Goal: Task Accomplishment & Management: Complete application form

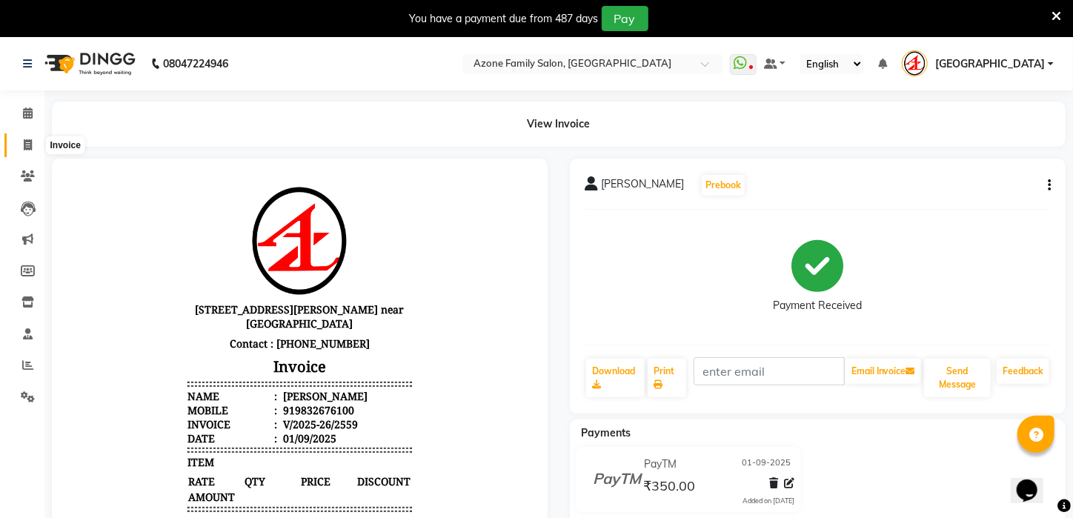
click at [33, 144] on span at bounding box center [28, 145] width 26 height 17
select select "service"
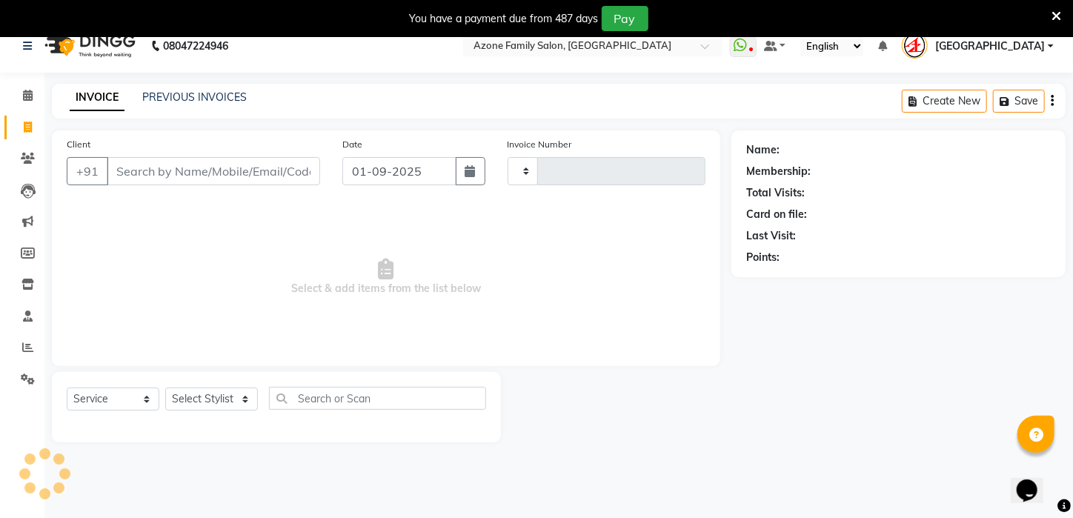
scroll to position [37, 0]
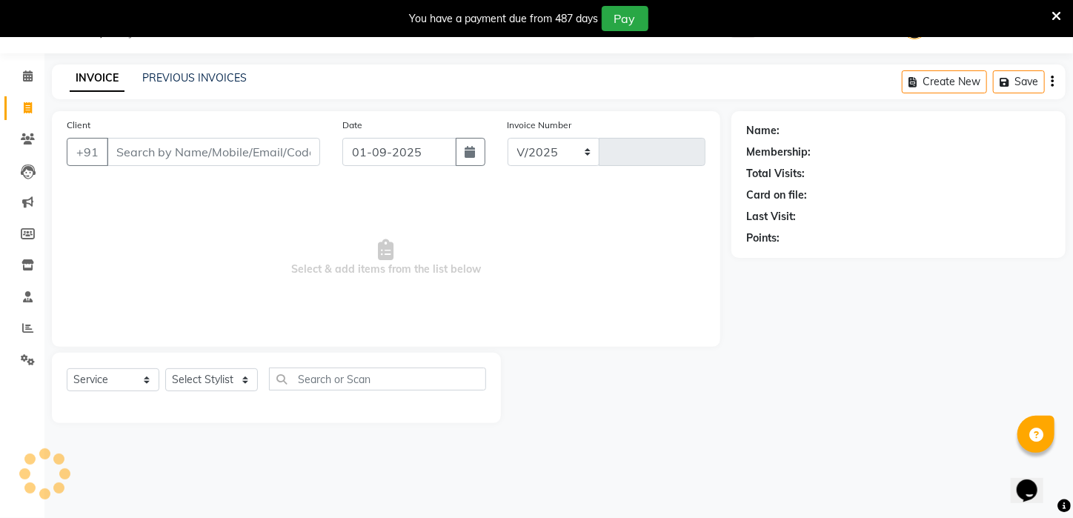
select select "4296"
type input "2560"
click at [236, 146] on input "Client" at bounding box center [214, 152] width 214 height 28
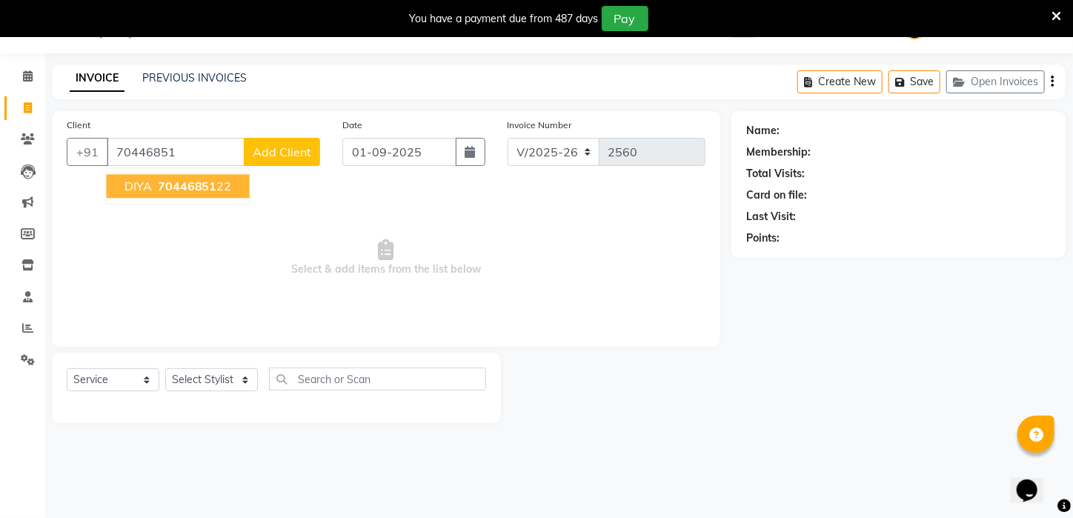
click at [139, 186] on span "DIYA" at bounding box center [138, 186] width 27 height 15
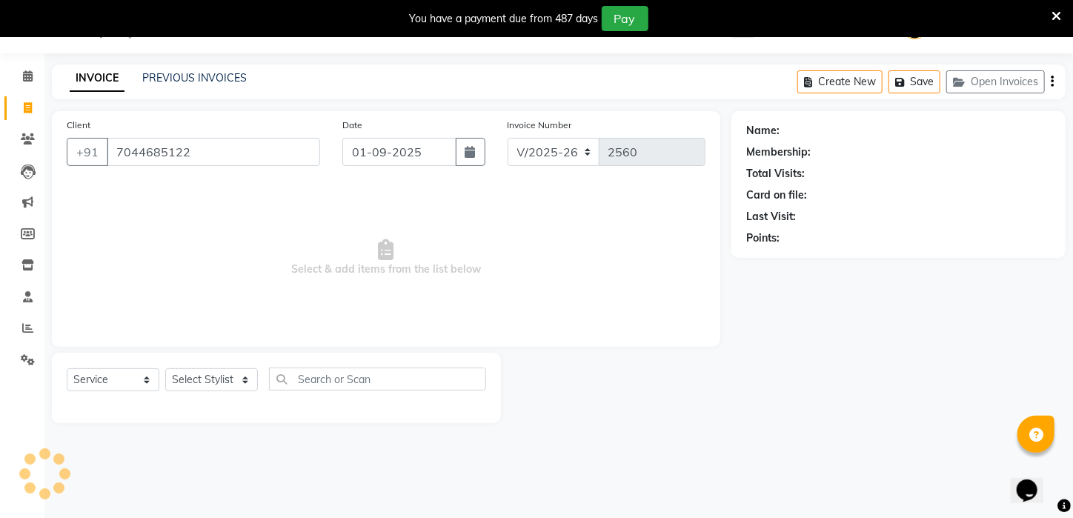
type input "7044685122"
click at [234, 386] on select "Select Stylist [PERSON_NAME] [PERSON_NAME] DEEPIKA [PERSON_NAME] [PERSON_NAME] …" at bounding box center [211, 379] width 93 height 23
select select "23846"
click at [165, 368] on select "Select Stylist [PERSON_NAME] [PERSON_NAME] DEEPIKA [PERSON_NAME] [PERSON_NAME] …" at bounding box center [211, 379] width 93 height 23
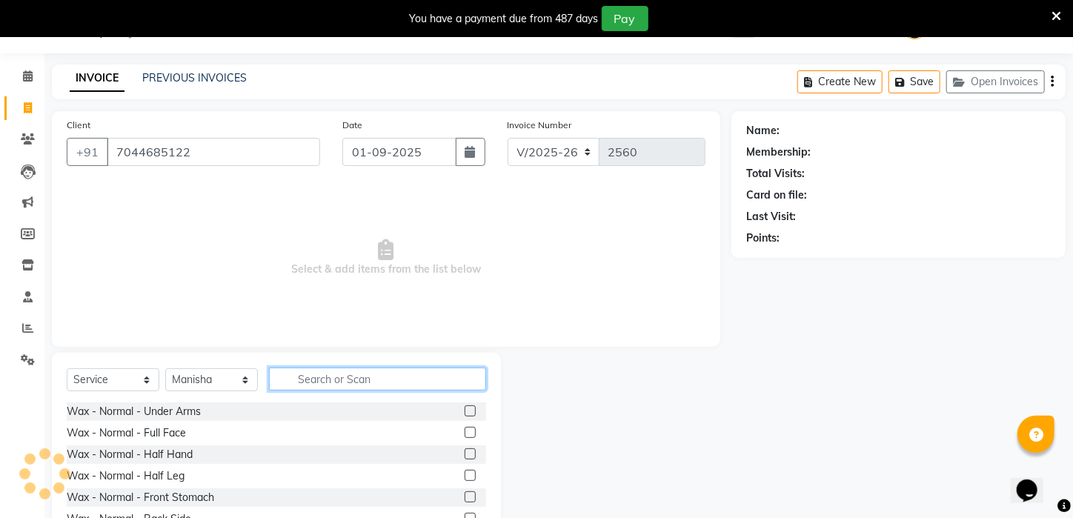
click at [357, 386] on input "text" at bounding box center [377, 379] width 217 height 23
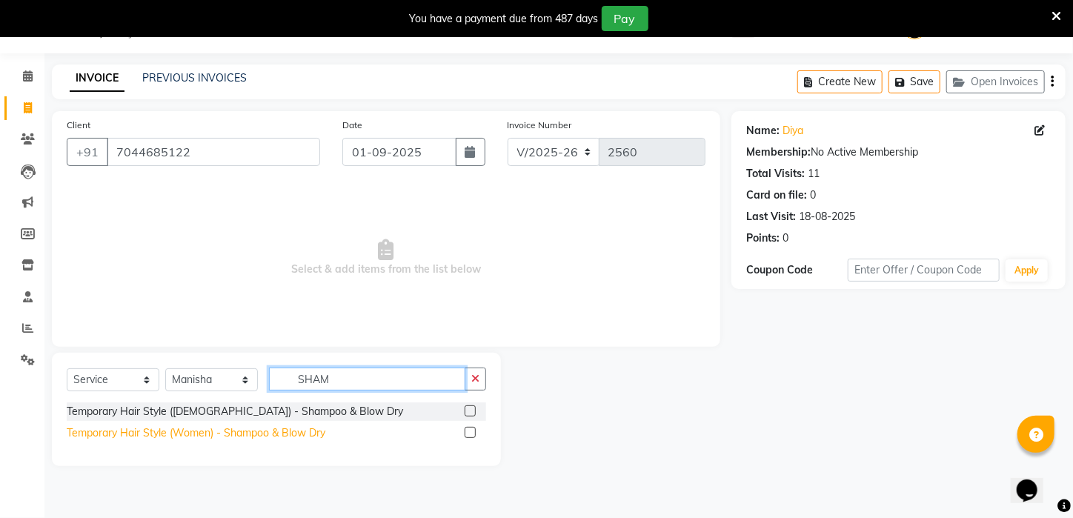
type input "SHAM"
click at [283, 429] on div "Temporary Hair Style (Women) - Shampoo & Blow Dry" at bounding box center [196, 434] width 259 height 16
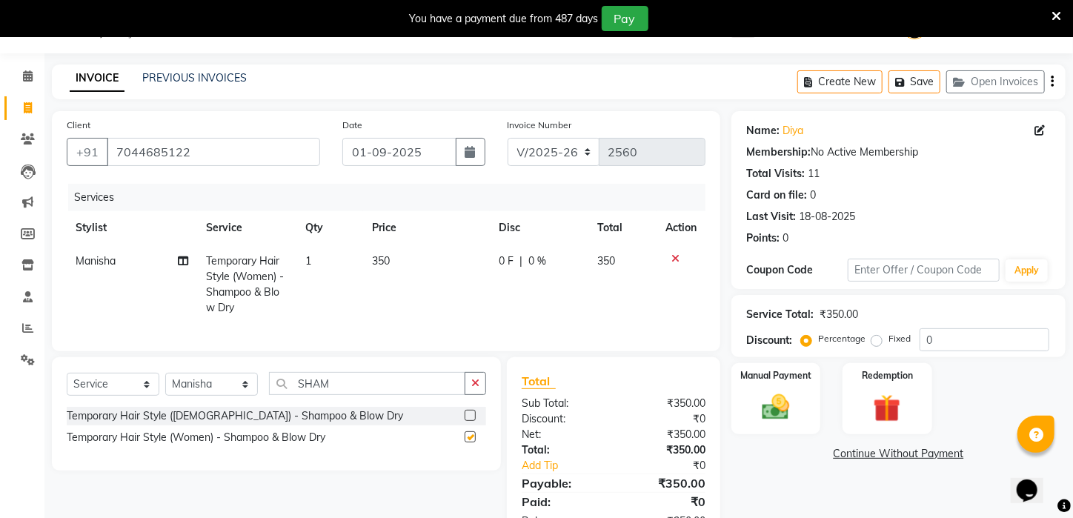
checkbox input "false"
click at [407, 279] on td "350" at bounding box center [427, 285] width 128 height 80
select select "23846"
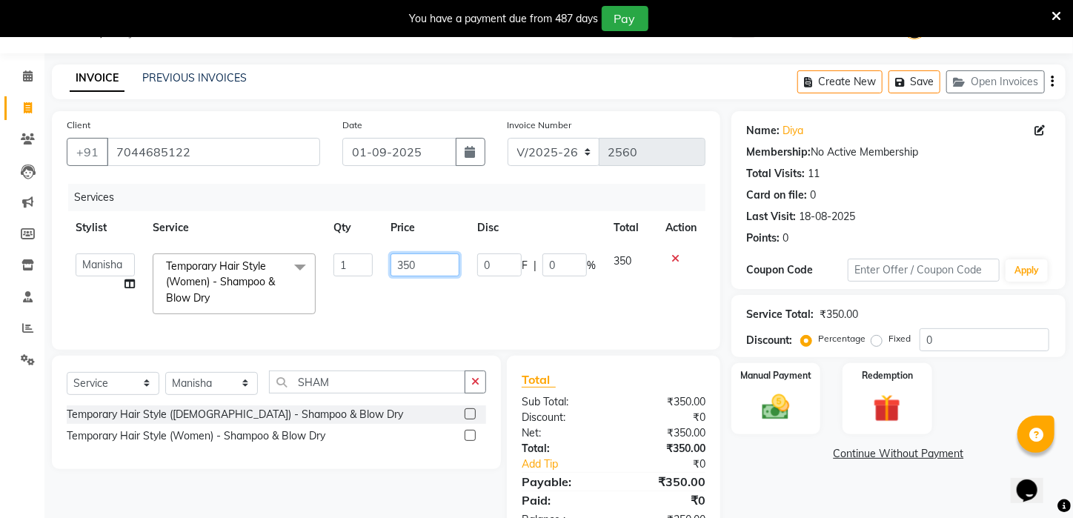
drag, startPoint x: 432, startPoint y: 260, endPoint x: 337, endPoint y: 274, distance: 96.6
click at [337, 274] on tr "[PERSON_NAME] [PERSON_NAME] DEEPIKA [PERSON_NAME] [PERSON_NAME] kharagpur Mahad…" at bounding box center [386, 284] width 639 height 79
type input "500"
click at [361, 316] on td "1" at bounding box center [354, 284] width 58 height 79
select select "23846"
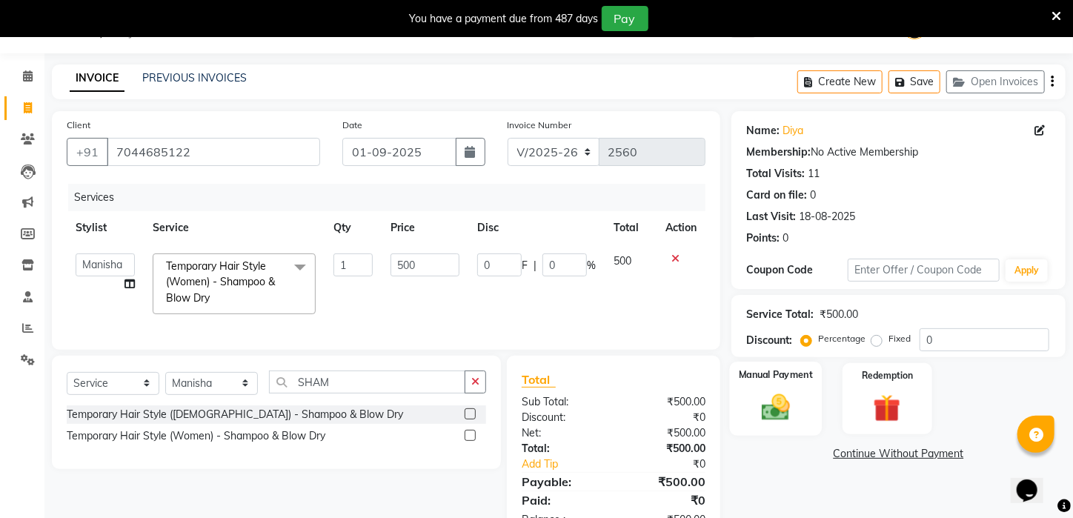
click at [768, 420] on img at bounding box center [776, 407] width 47 height 33
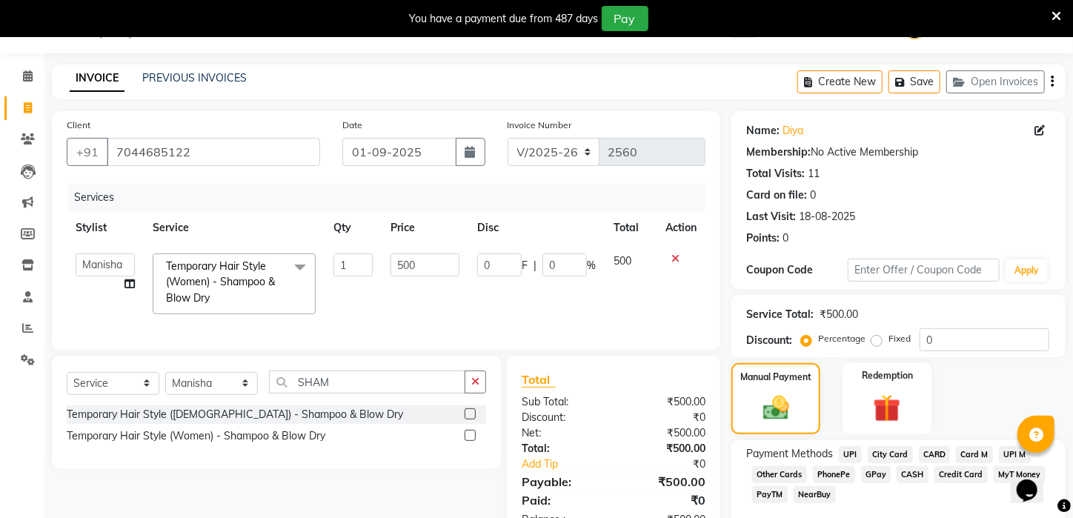
click at [847, 463] on span "UPI" at bounding box center [850, 454] width 23 height 17
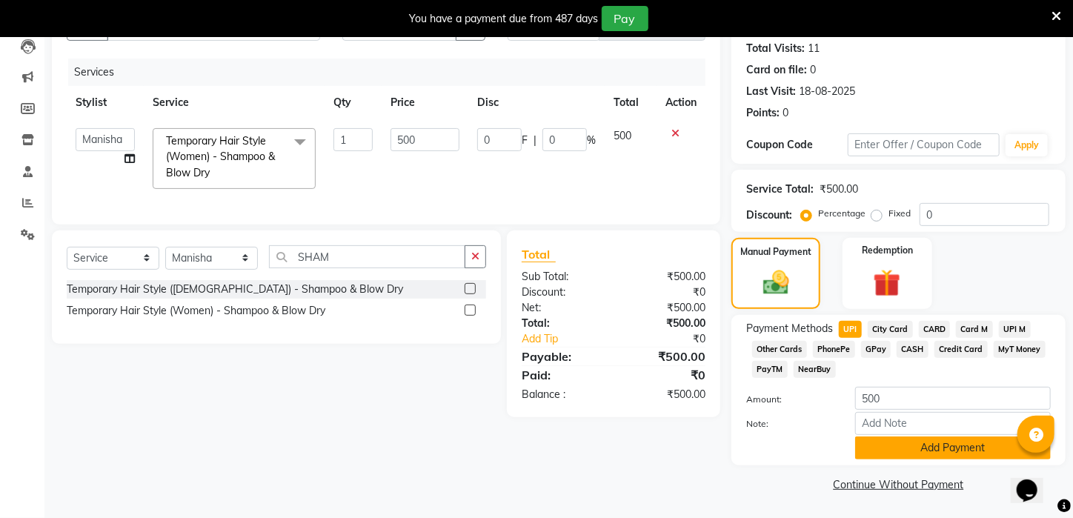
click at [949, 443] on button "Add Payment" at bounding box center [954, 448] width 196 height 23
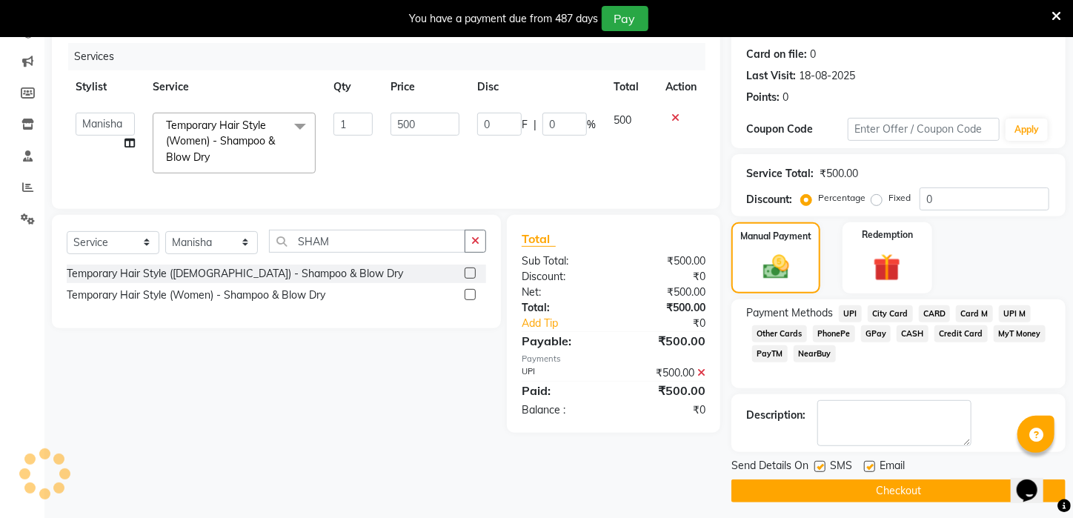
click at [935, 503] on button "Checkout" at bounding box center [899, 491] width 334 height 23
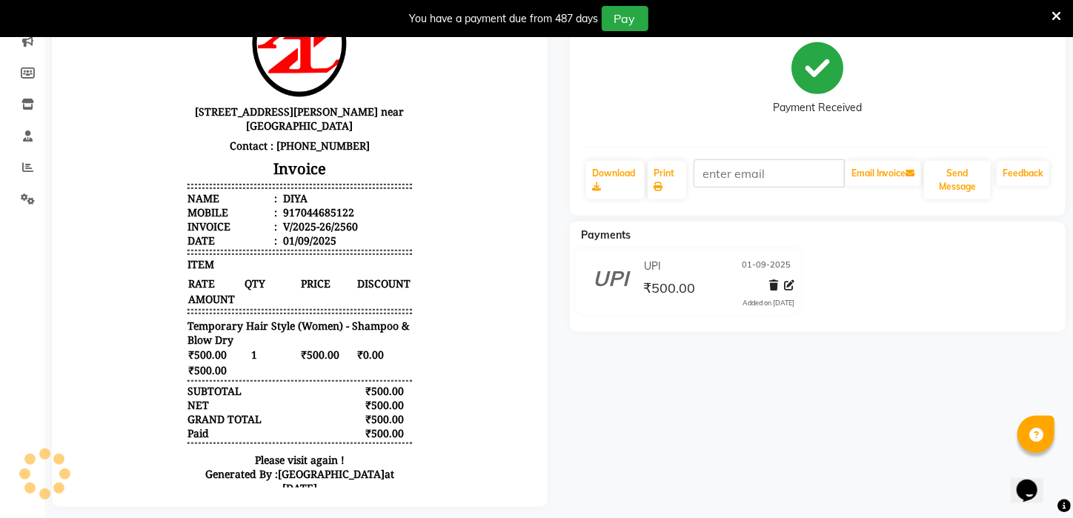
click at [887, 505] on div "DIYA Prebook Payment Received Download Print Email Invoice Send Message Feedbac…" at bounding box center [818, 234] width 518 height 546
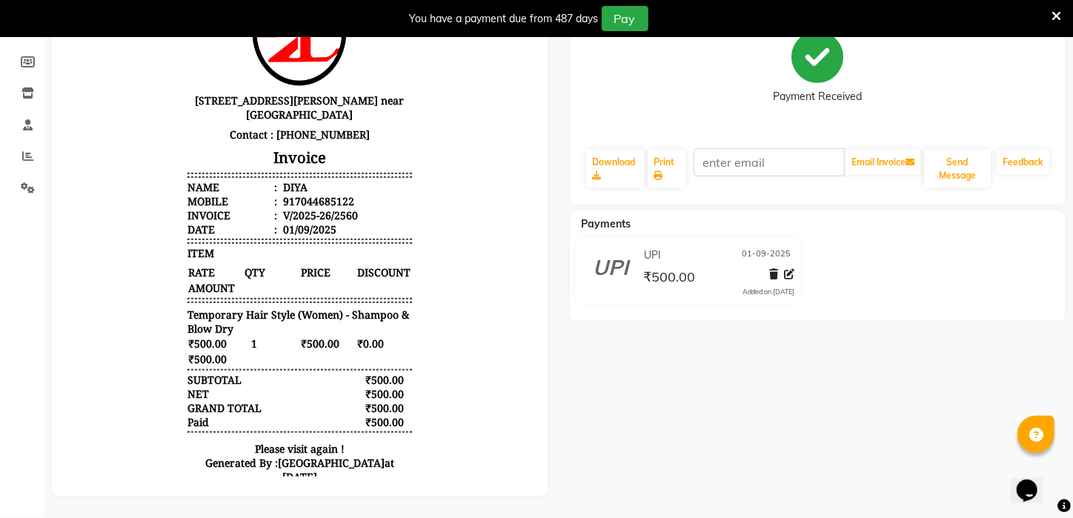
scroll to position [12, 0]
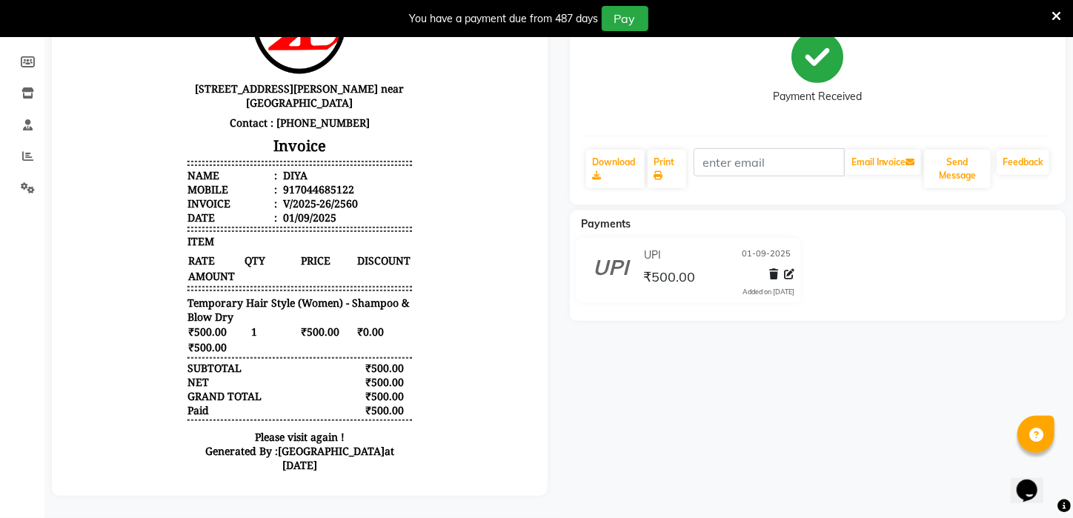
click at [603, 311] on div "DIYA Prebook Payment Received Download Print Email Invoice Send Message Feedbac…" at bounding box center [818, 223] width 518 height 546
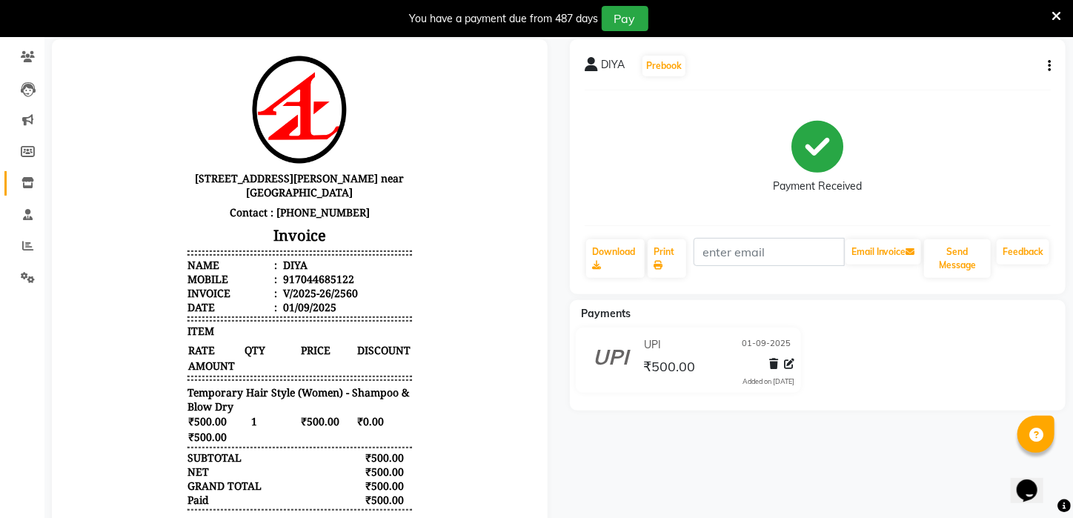
scroll to position [0, 0]
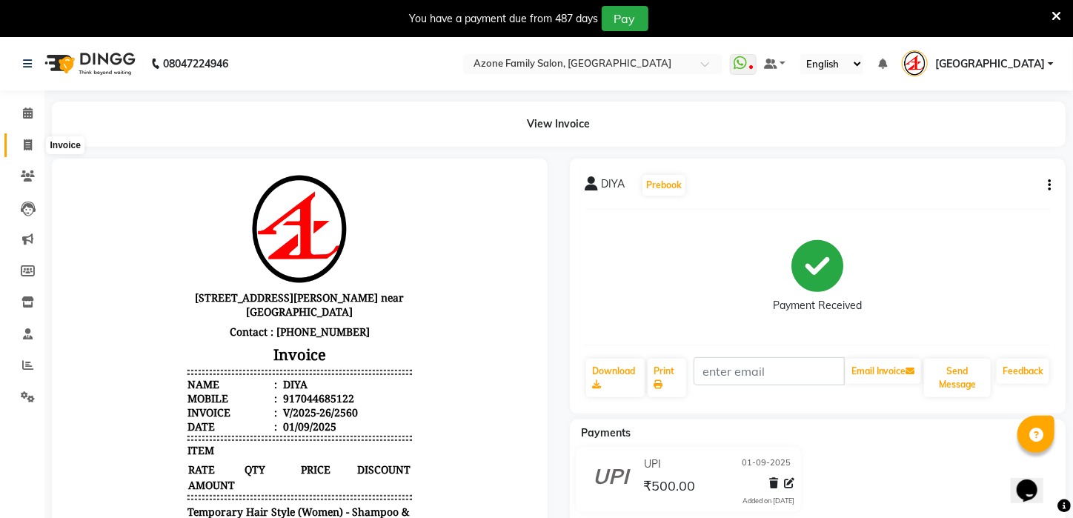
drag, startPoint x: 26, startPoint y: 136, endPoint x: 33, endPoint y: 146, distance: 12.2
click at [26, 137] on span at bounding box center [28, 145] width 26 height 17
select select "service"
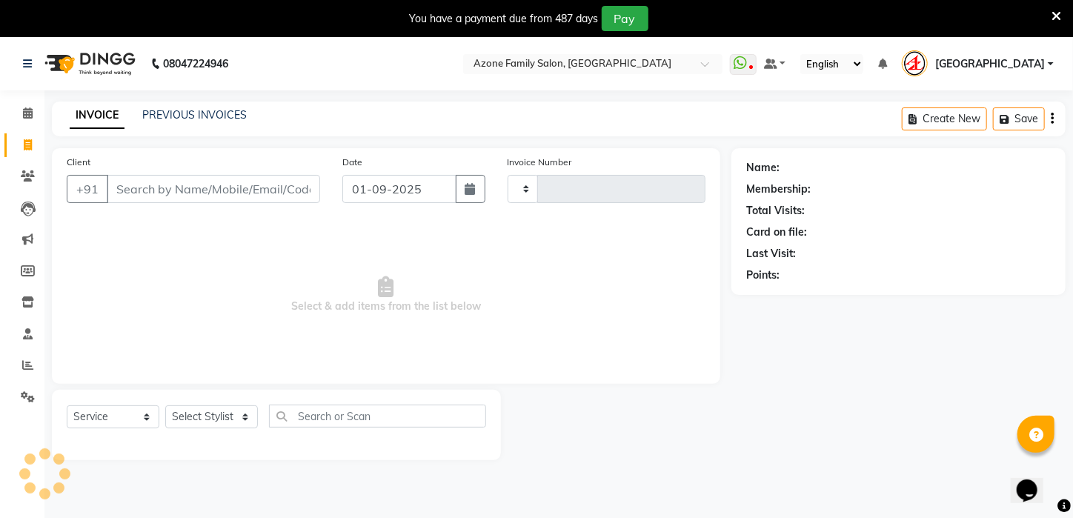
scroll to position [37, 0]
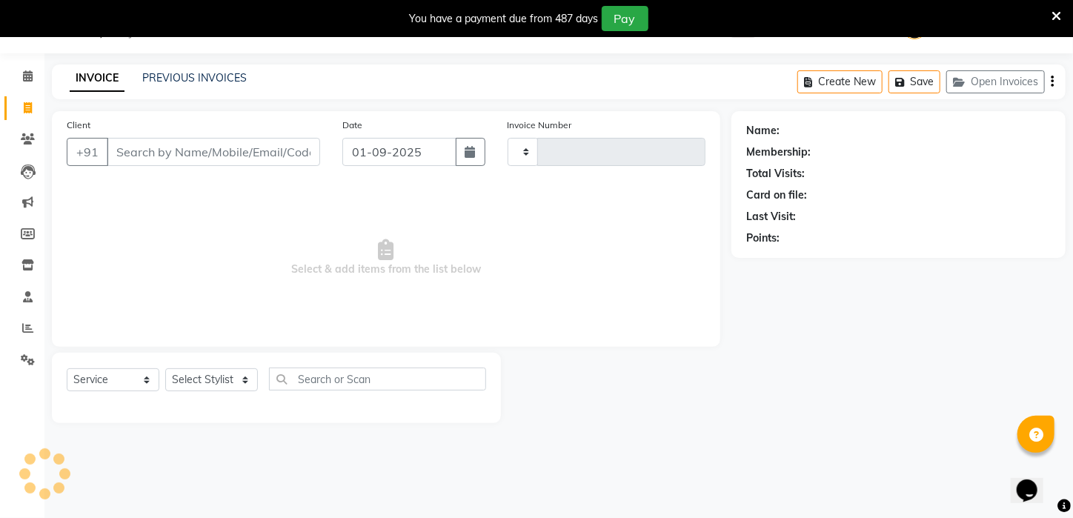
type input "2561"
select select "4296"
click at [246, 384] on select "Select Stylist" at bounding box center [211, 379] width 93 height 23
click at [253, 377] on select "Select Stylist" at bounding box center [211, 379] width 93 height 23
click at [245, 377] on select "Select Stylist" at bounding box center [211, 379] width 93 height 23
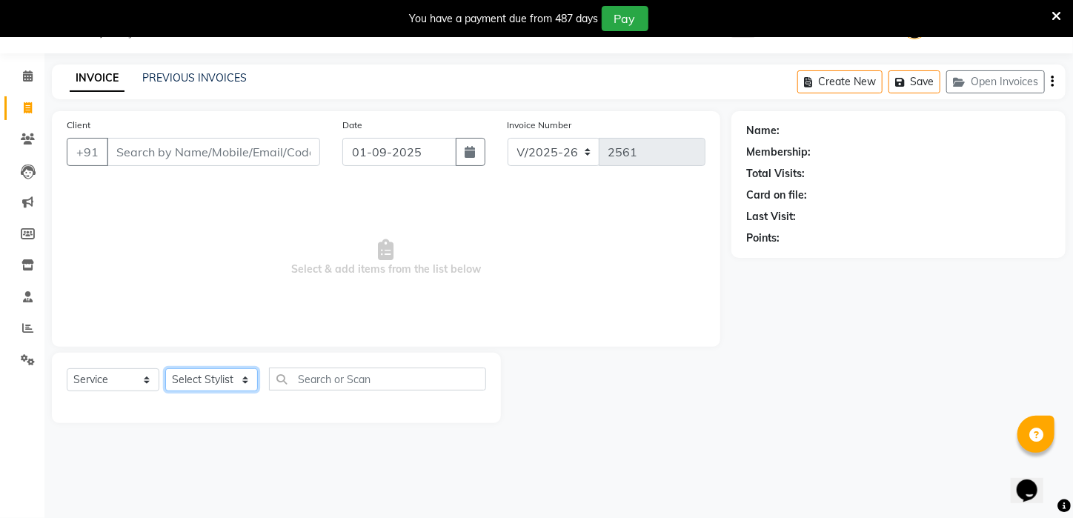
select select "65480"
click at [165, 368] on select "Select Stylist [PERSON_NAME] [PERSON_NAME] DEEPIKA [PERSON_NAME] [PERSON_NAME] …" at bounding box center [211, 379] width 93 height 23
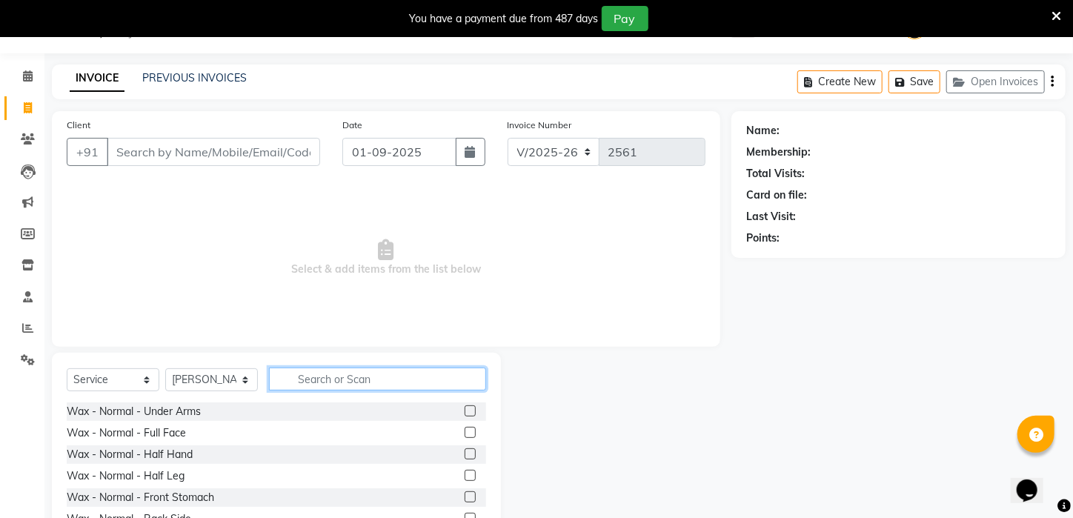
click at [299, 374] on input "text" at bounding box center [377, 379] width 217 height 23
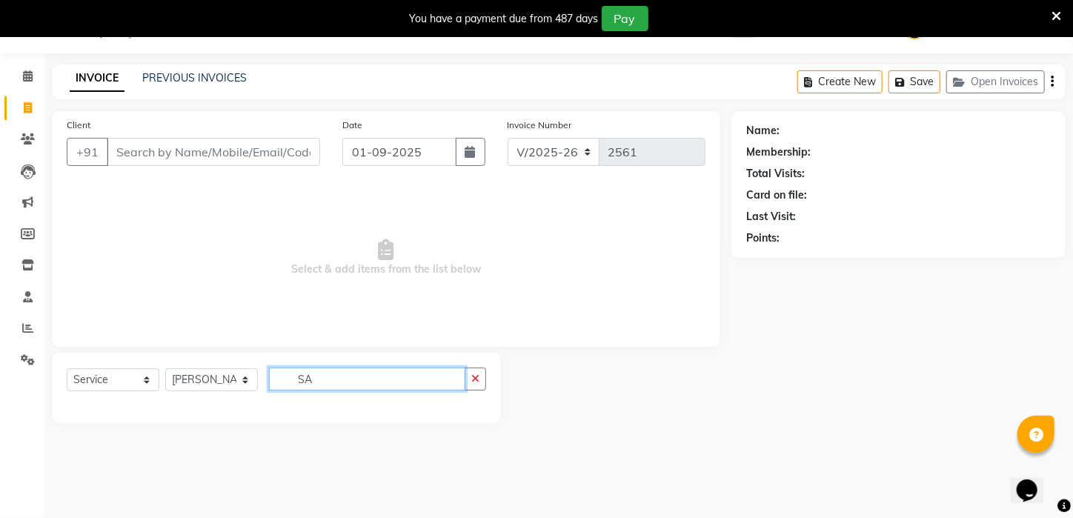
type input "S"
type input "B"
type input "Shav"
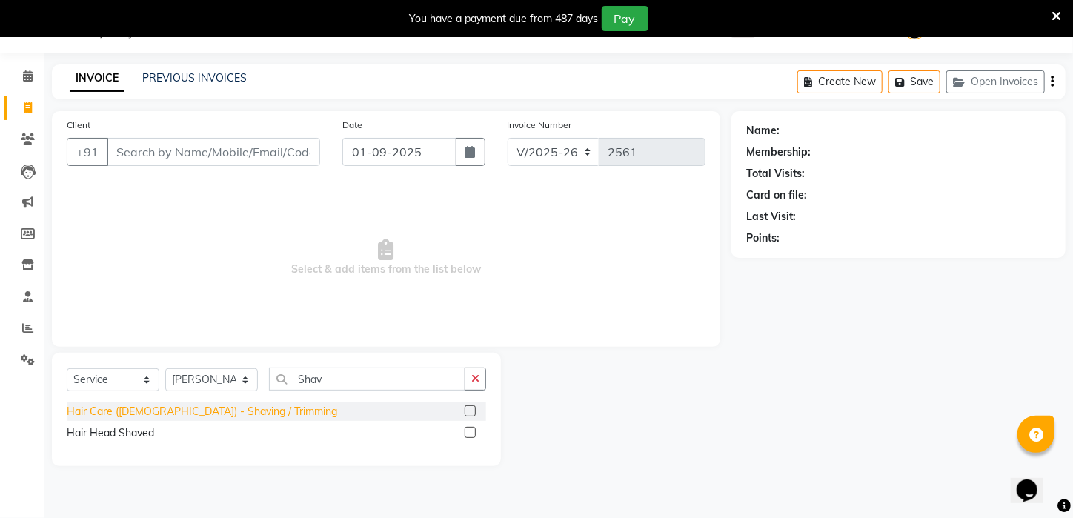
click at [159, 409] on div "Hair Care ([DEMOGRAPHIC_DATA]) - Shaving / Trimming" at bounding box center [202, 412] width 271 height 16
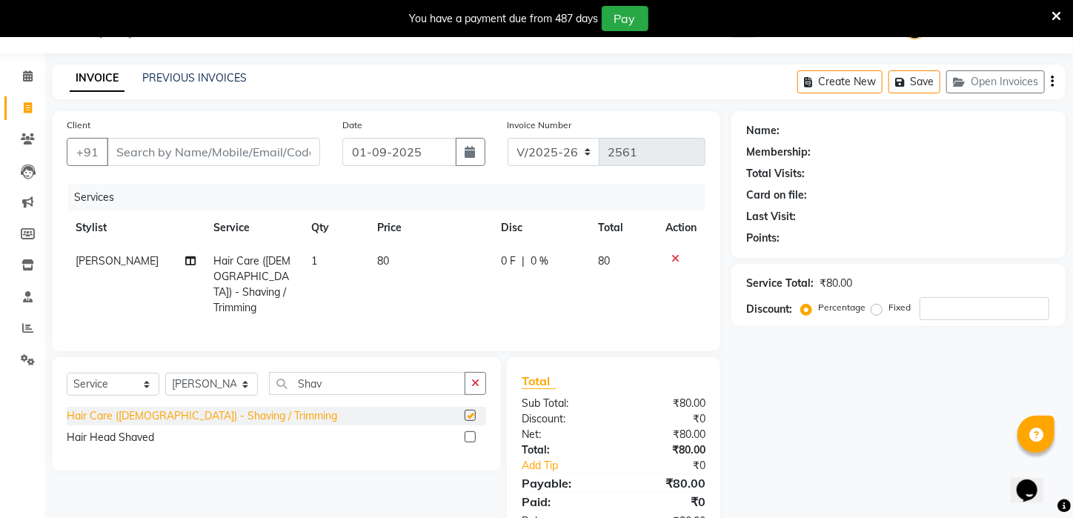
checkbox input "false"
click at [472, 379] on button "button" at bounding box center [475, 383] width 21 height 23
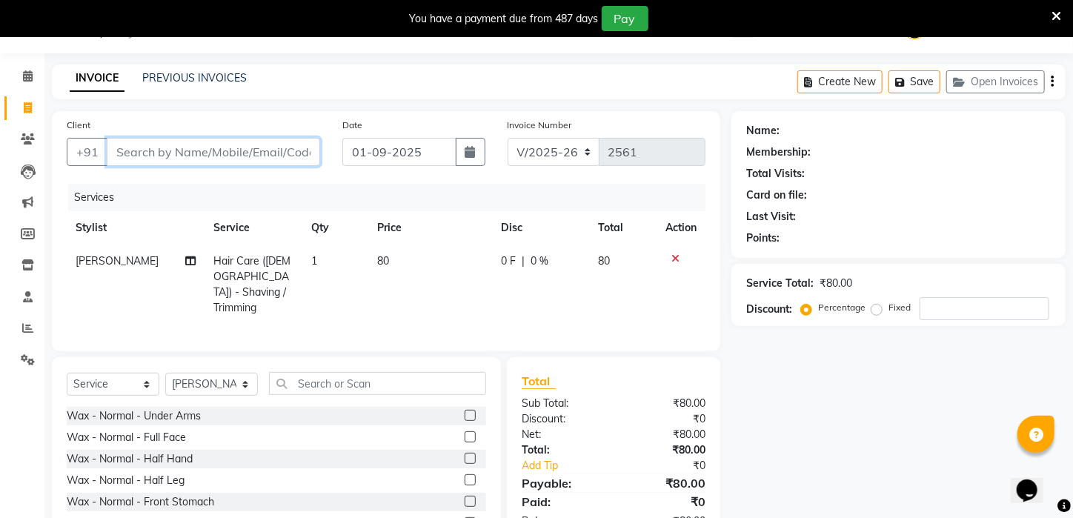
click at [296, 148] on input "Client" at bounding box center [214, 152] width 214 height 28
type input "9"
type input "0"
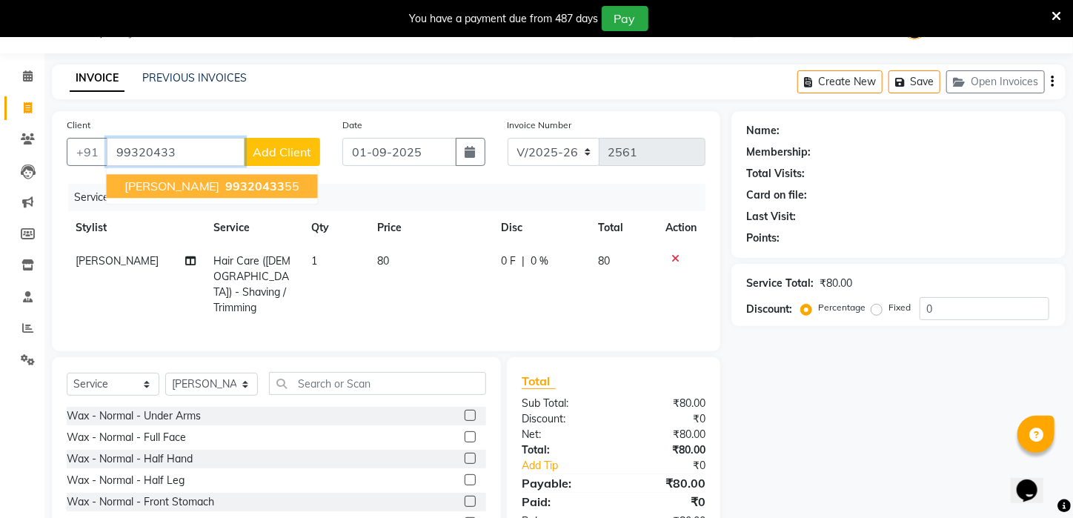
click at [285, 179] on span "99320433" at bounding box center [255, 186] width 59 height 15
type input "9932043355"
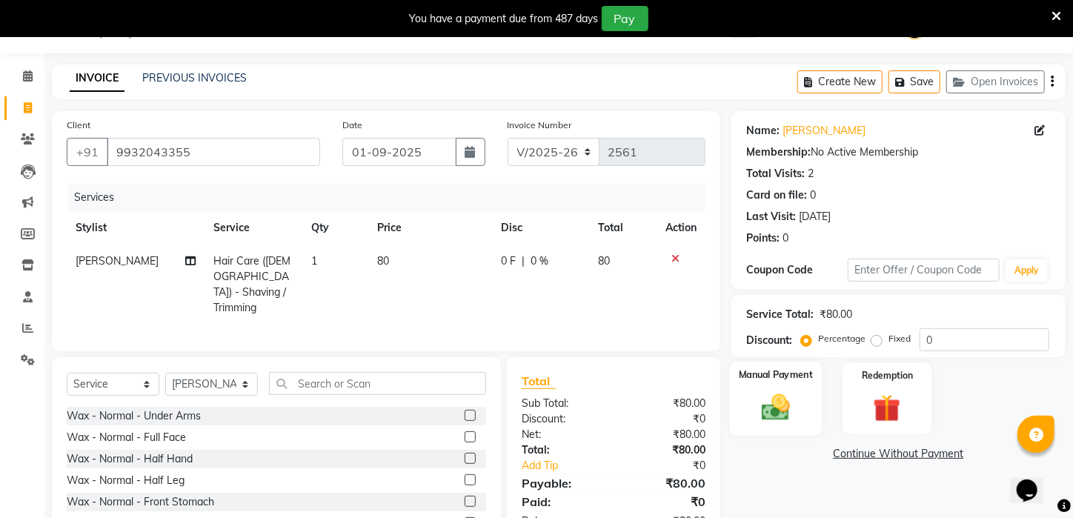
click at [758, 424] on img at bounding box center [776, 407] width 47 height 33
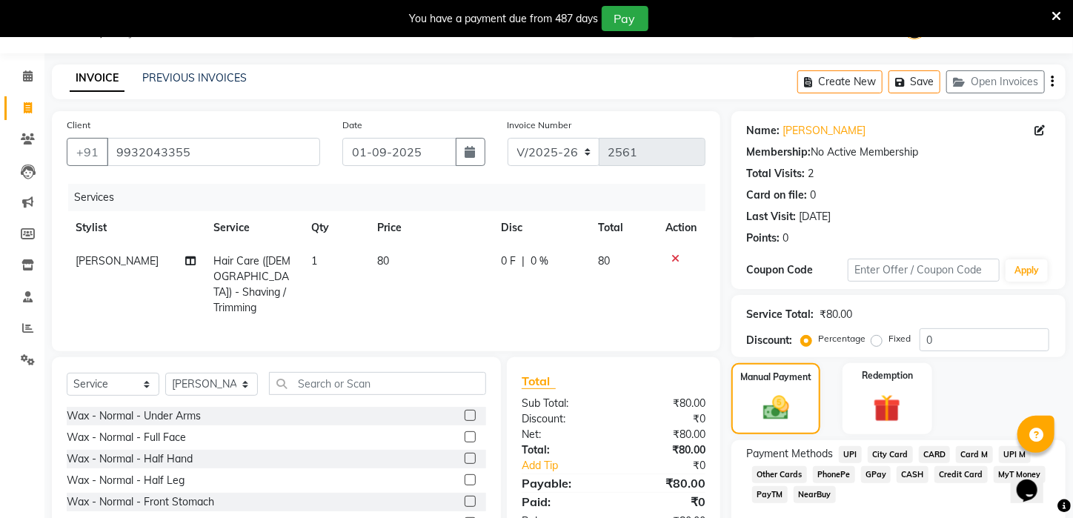
click at [913, 483] on span "CASH" at bounding box center [913, 474] width 32 height 17
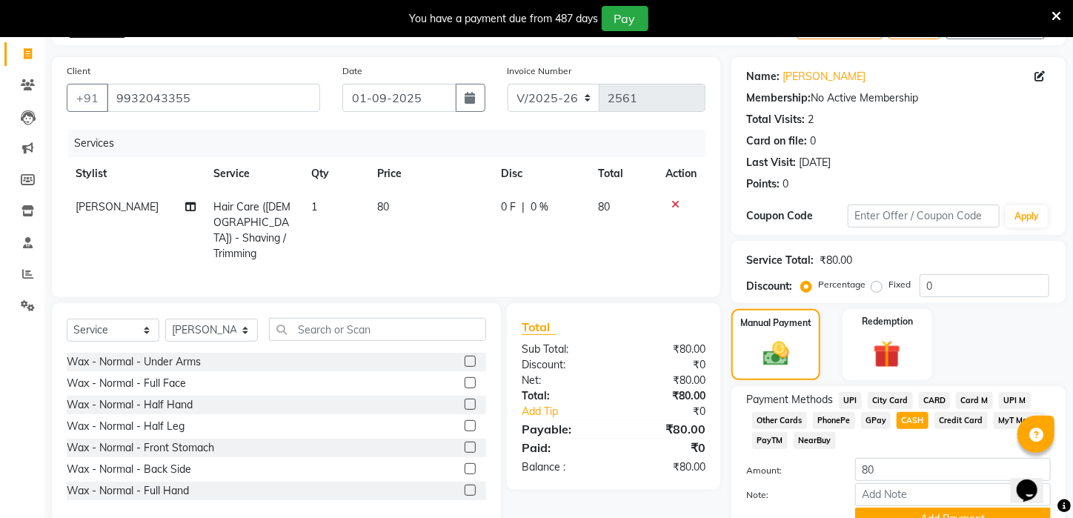
scroll to position [104, 0]
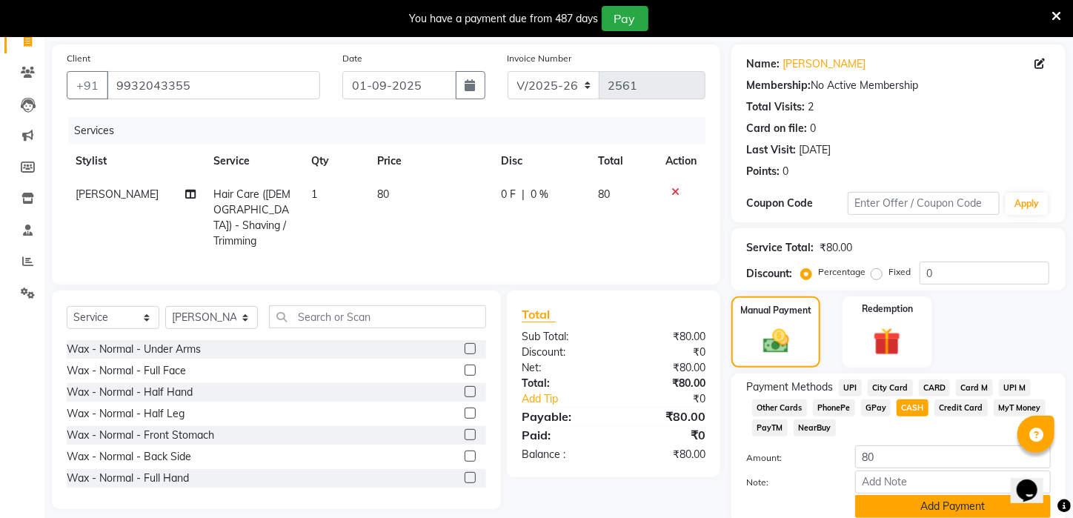
click at [964, 512] on button "Add Payment" at bounding box center [954, 506] width 196 height 23
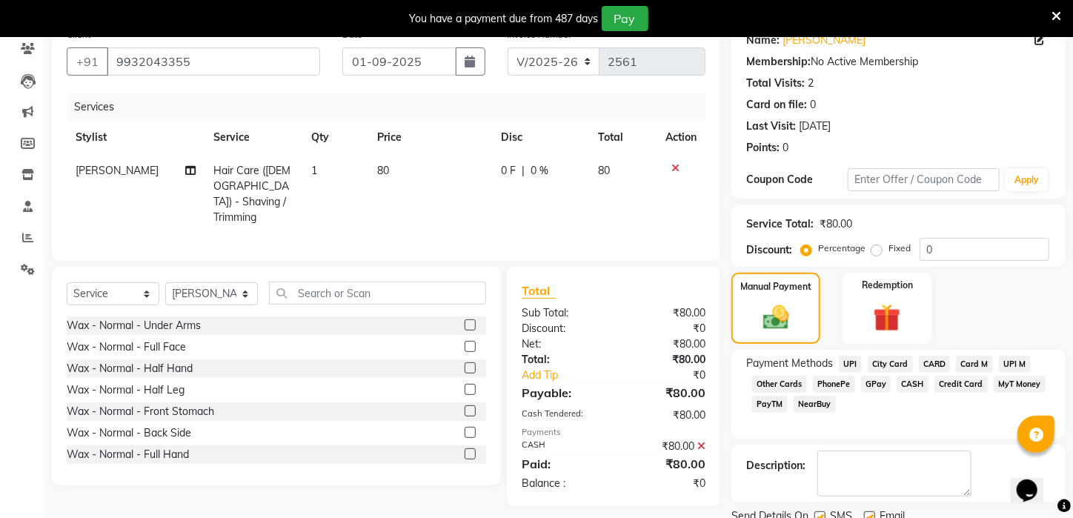
scroll to position [200, 0]
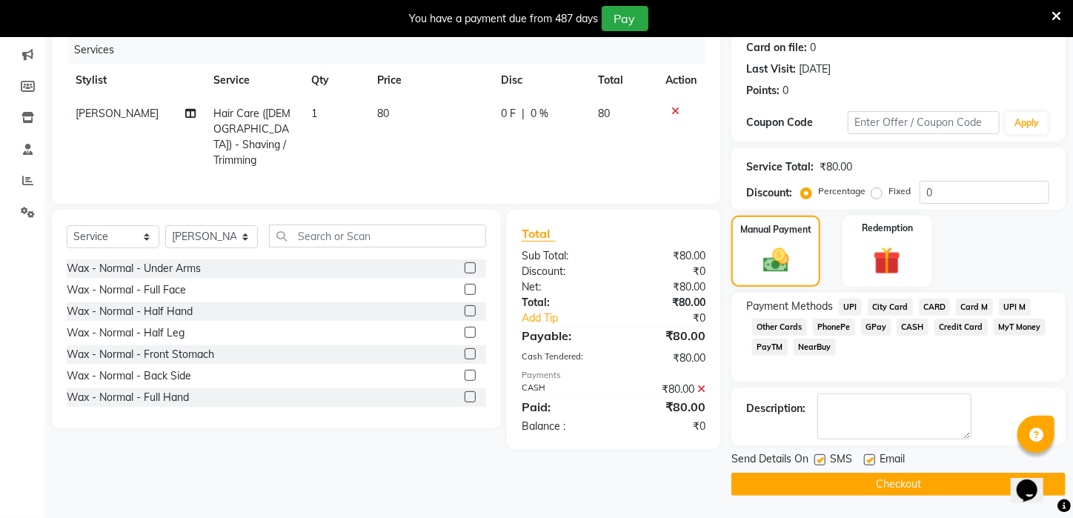
click at [975, 491] on button "Checkout" at bounding box center [899, 484] width 334 height 23
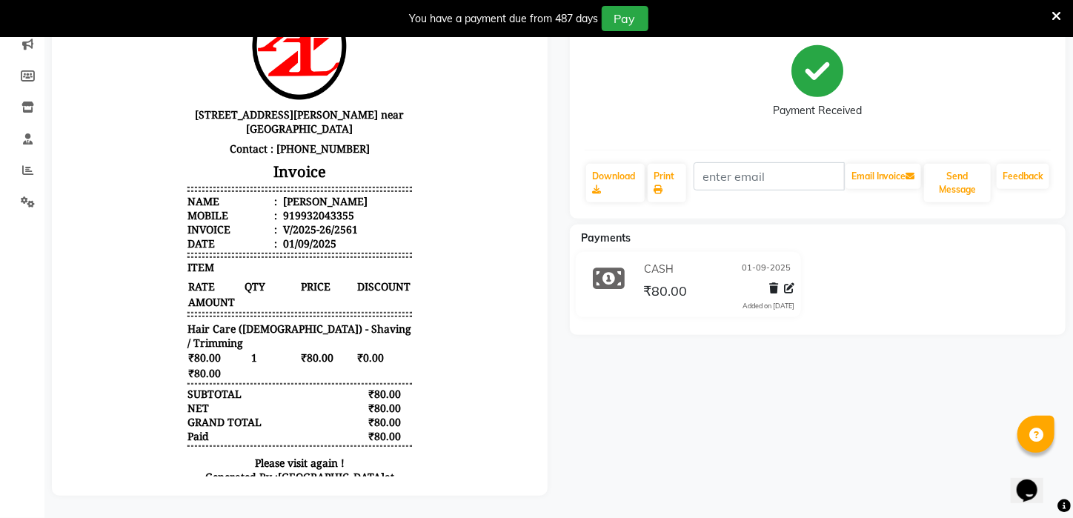
scroll to position [19, 0]
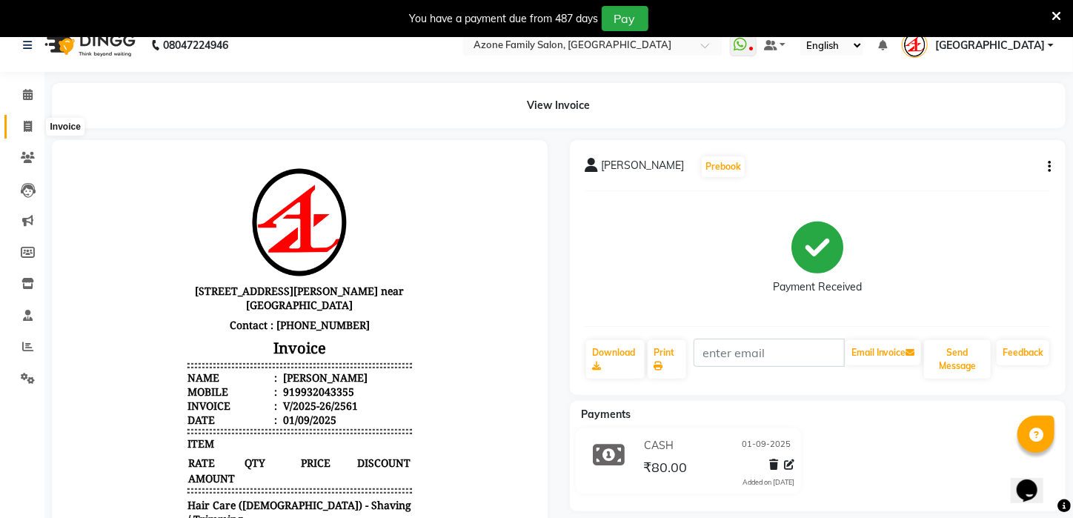
click at [24, 125] on icon at bounding box center [28, 126] width 8 height 11
select select "service"
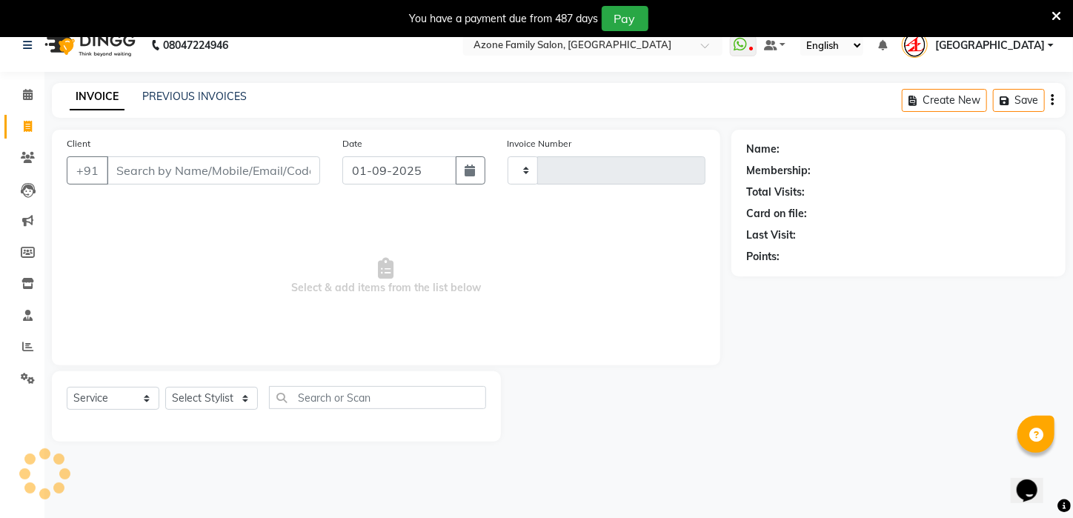
scroll to position [37, 0]
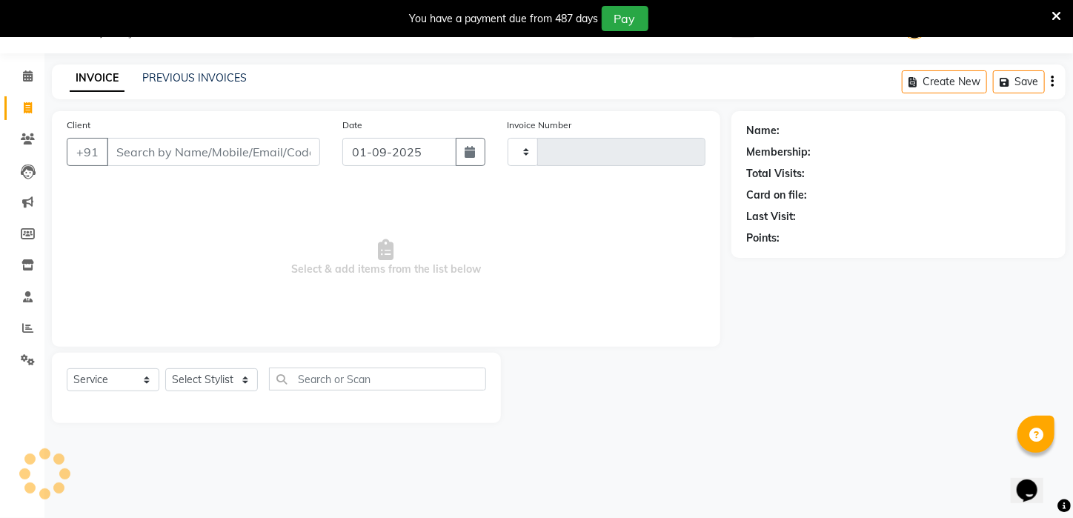
click at [218, 144] on input "Client" at bounding box center [214, 152] width 214 height 28
select select "4296"
type input "2562"
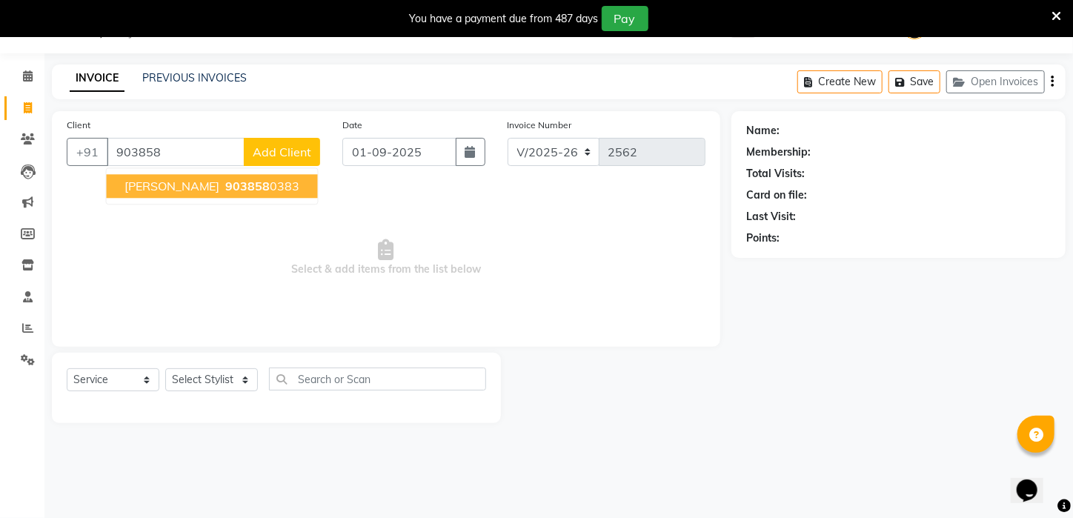
click at [142, 189] on span "[PERSON_NAME]" at bounding box center [173, 186] width 96 height 15
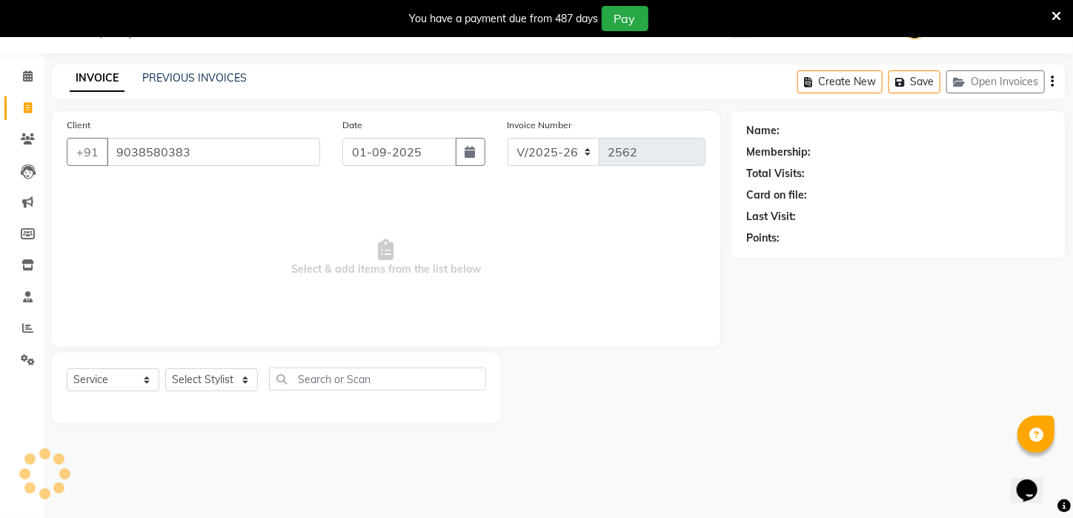
type input "9038580383"
click at [246, 379] on select "Select Stylist [PERSON_NAME] [PERSON_NAME] DEEPIKA [PERSON_NAME] [PERSON_NAME] …" at bounding box center [211, 379] width 93 height 23
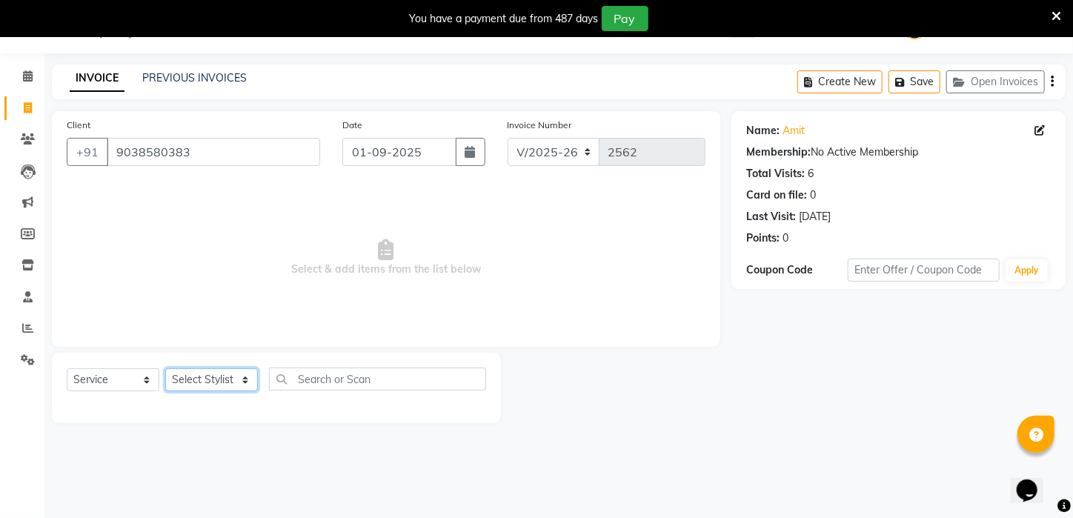
select select "25302"
click at [165, 368] on select "Select Stylist [PERSON_NAME] [PERSON_NAME] DEEPIKA [PERSON_NAME] [PERSON_NAME] …" at bounding box center [211, 379] width 93 height 23
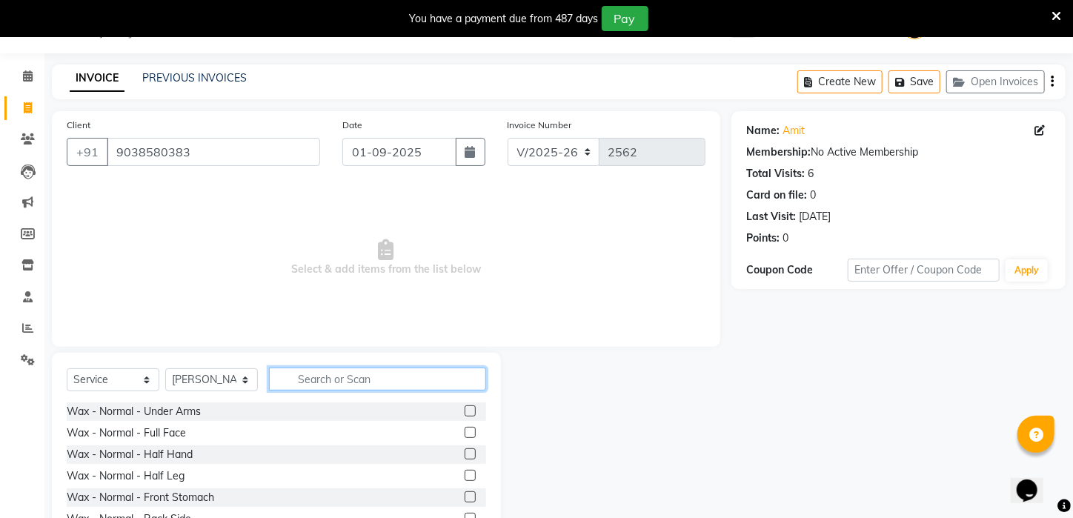
click at [362, 385] on input "text" at bounding box center [377, 379] width 217 height 23
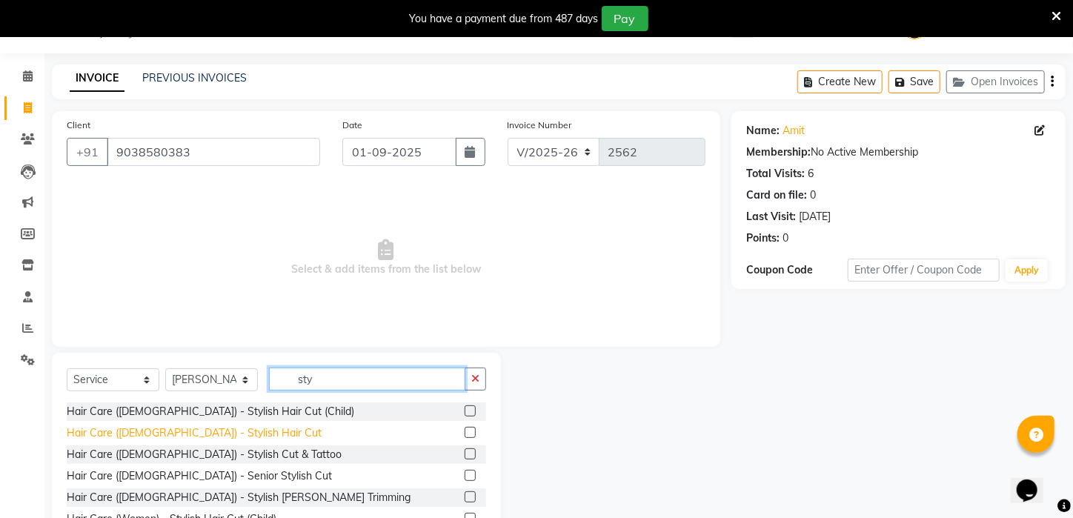
type input "sty"
click at [176, 427] on div "Hair Care ([DEMOGRAPHIC_DATA]) - Stylish Hair Cut" at bounding box center [194, 434] width 255 height 16
checkbox input "false"
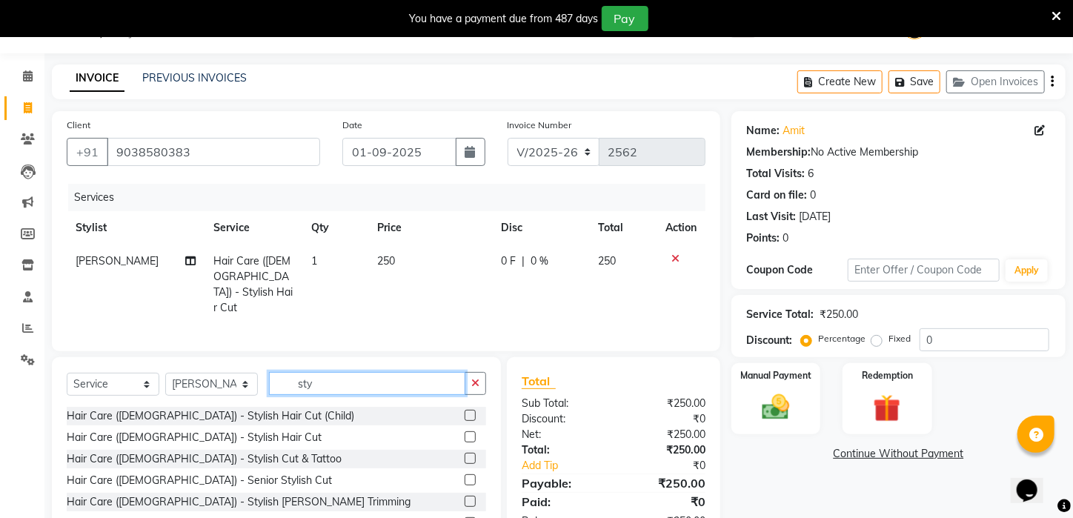
drag, startPoint x: 316, startPoint y: 379, endPoint x: 239, endPoint y: 381, distance: 76.4
click at [239, 381] on div "Select Service Product Membership Package Voucher Prepaid Gift Card Select Styl…" at bounding box center [277, 389] width 420 height 35
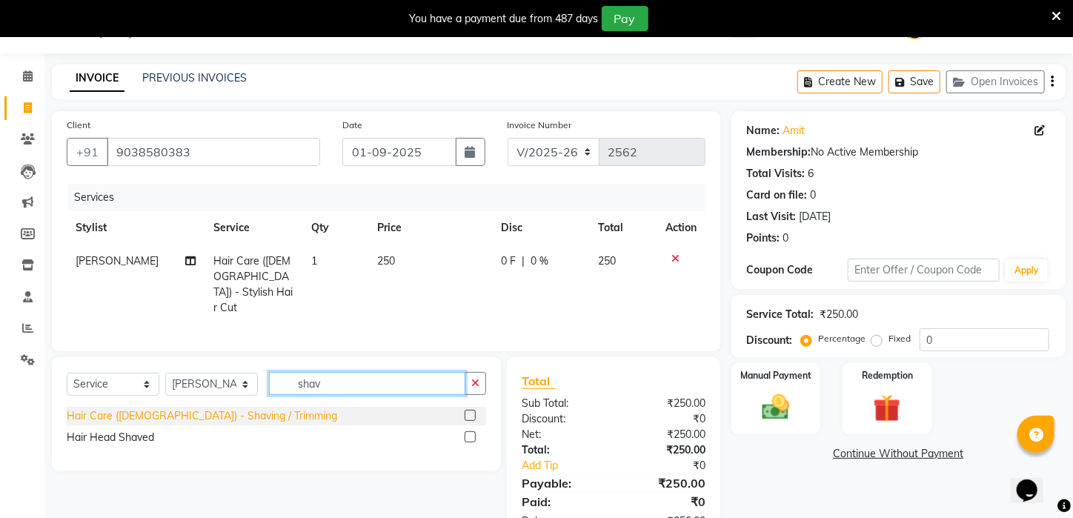
type input "shav"
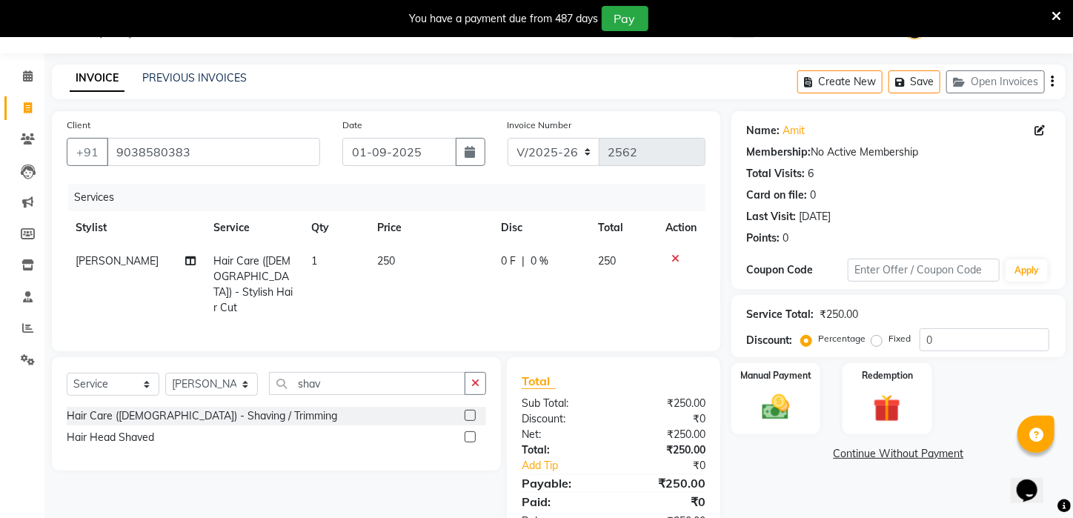
drag, startPoint x: 171, startPoint y: 411, endPoint x: 463, endPoint y: 439, distance: 293.4
click at [173, 411] on div "Hair Care ([DEMOGRAPHIC_DATA]) - Shaving / Trimming" at bounding box center [202, 416] width 271 height 16
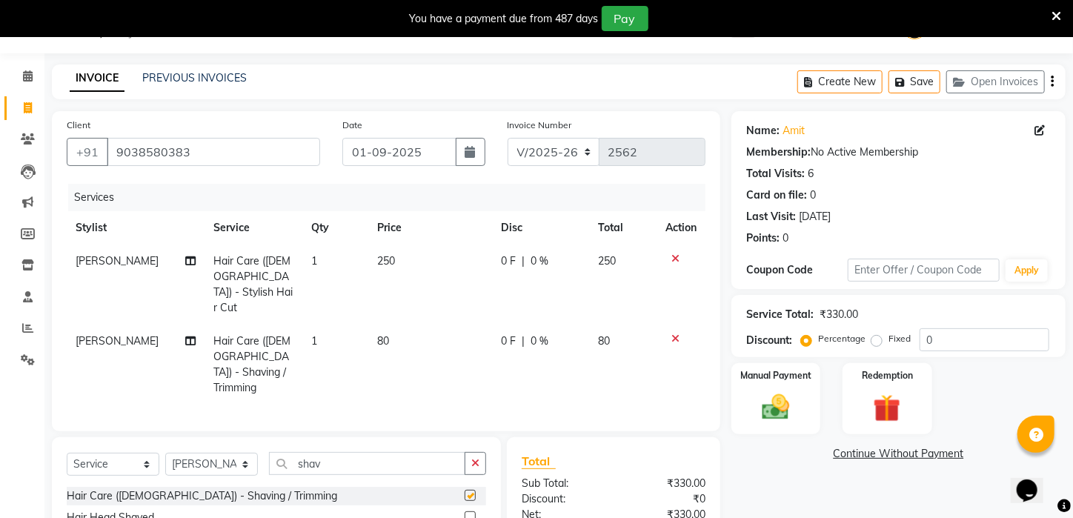
checkbox input "false"
click at [785, 424] on img at bounding box center [776, 407] width 47 height 33
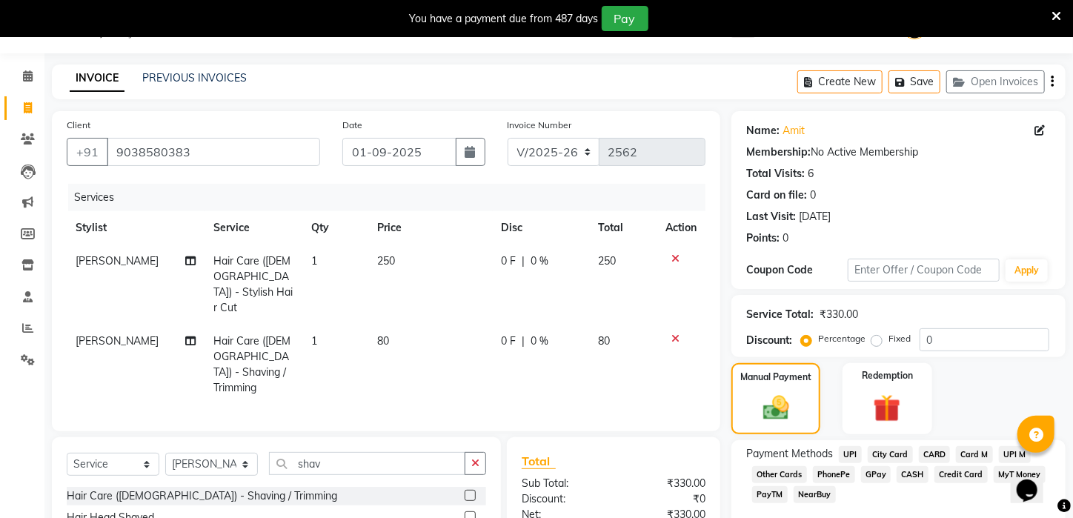
click at [853, 463] on span "UPI" at bounding box center [850, 454] width 23 height 17
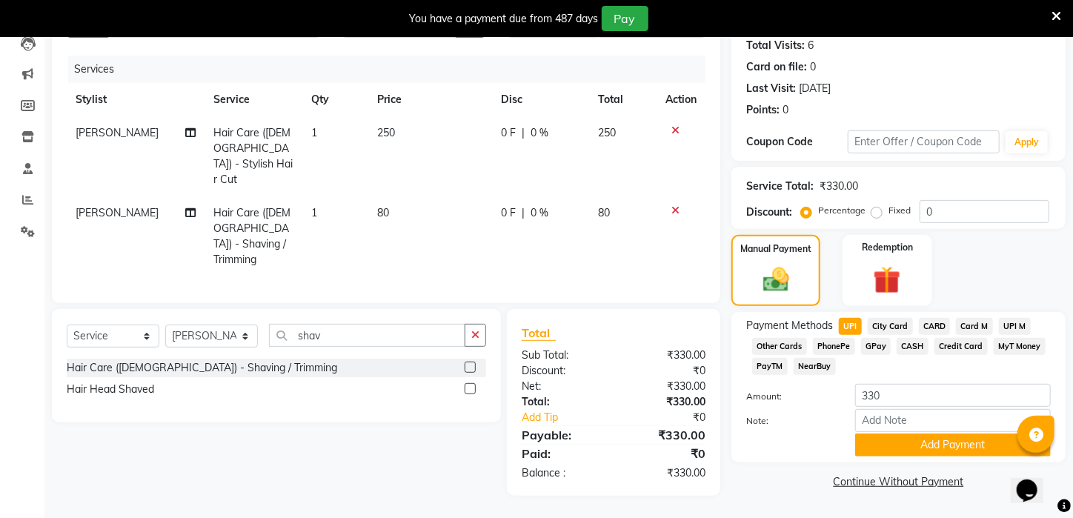
drag, startPoint x: 912, startPoint y: 449, endPoint x: 936, endPoint y: 469, distance: 31.0
click at [918, 457] on button "Add Payment" at bounding box center [954, 445] width 196 height 23
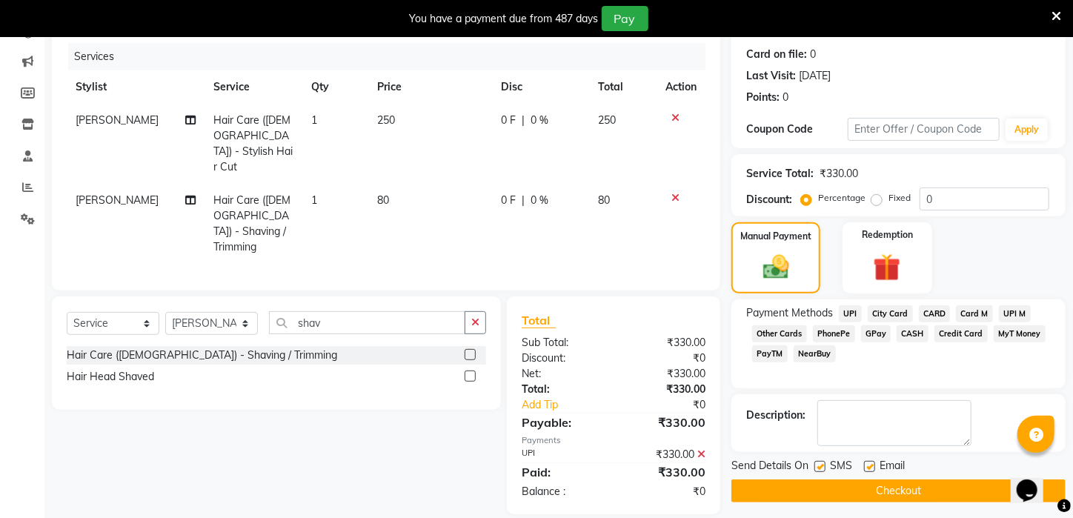
click at [952, 497] on button "Checkout" at bounding box center [899, 491] width 334 height 23
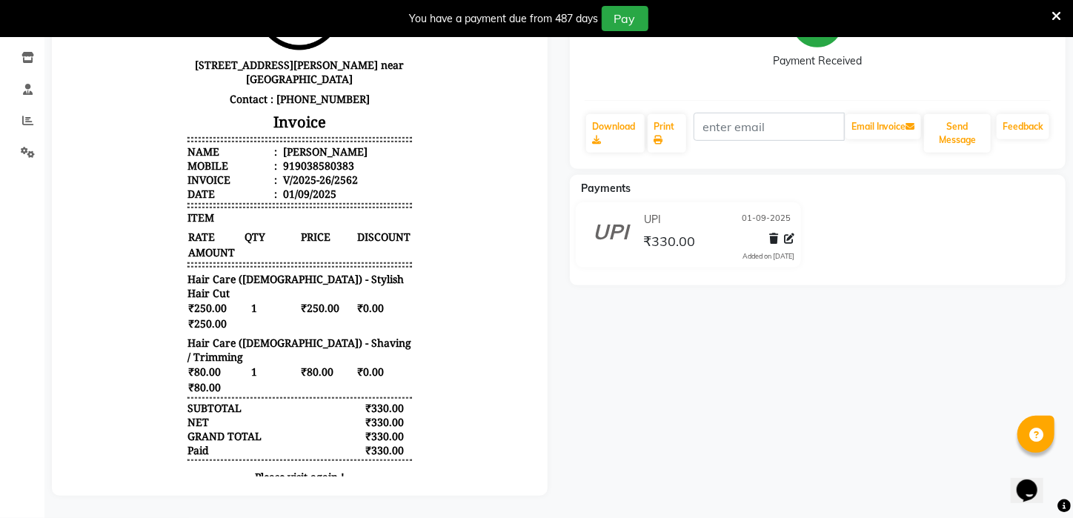
scroll to position [30, 0]
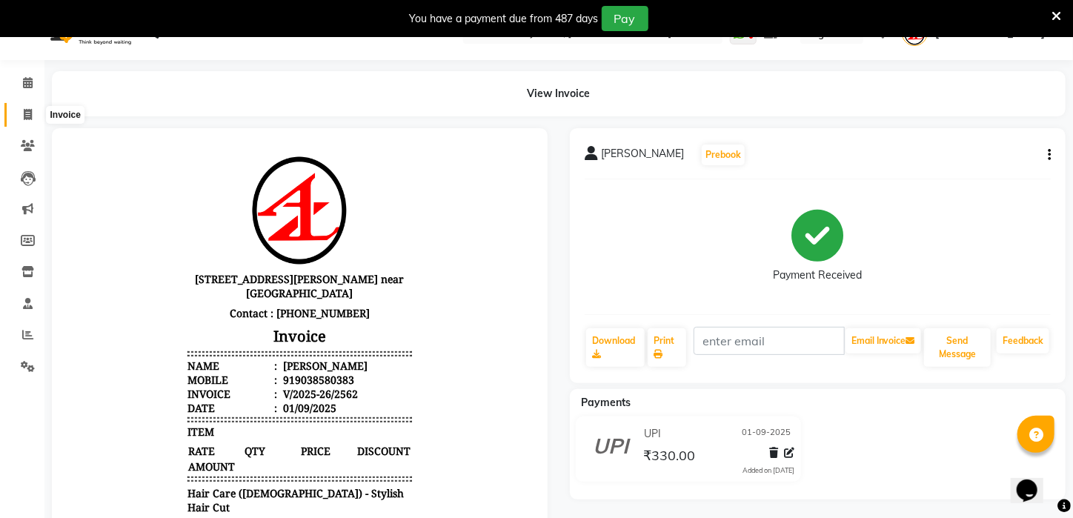
click at [31, 116] on span at bounding box center [28, 115] width 26 height 17
select select "service"
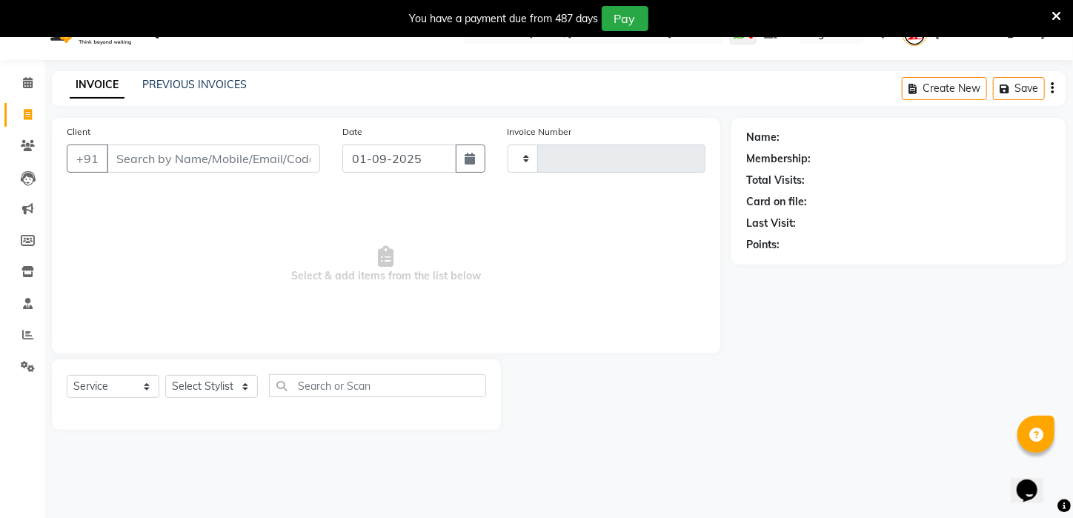
scroll to position [37, 0]
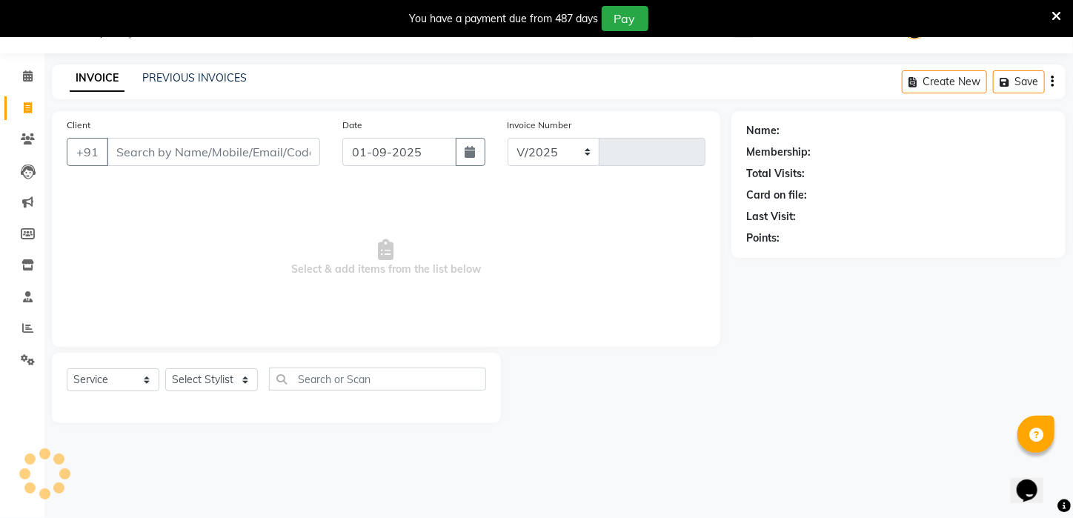
select select "4296"
type input "2563"
click at [158, 173] on div "Client +91" at bounding box center [194, 147] width 276 height 61
click at [162, 147] on input "Client" at bounding box center [214, 152] width 214 height 28
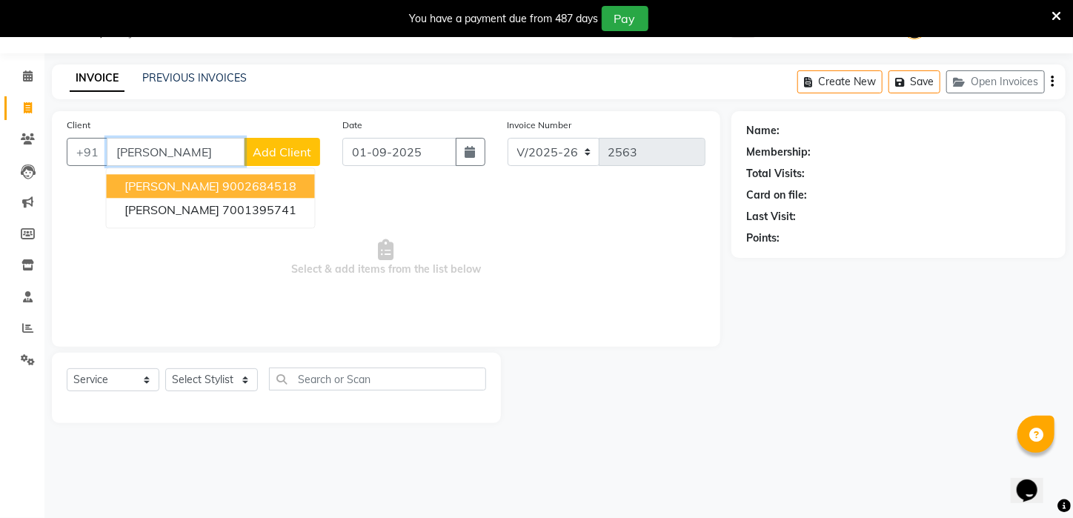
click at [180, 191] on span "[PERSON_NAME]" at bounding box center [173, 186] width 96 height 15
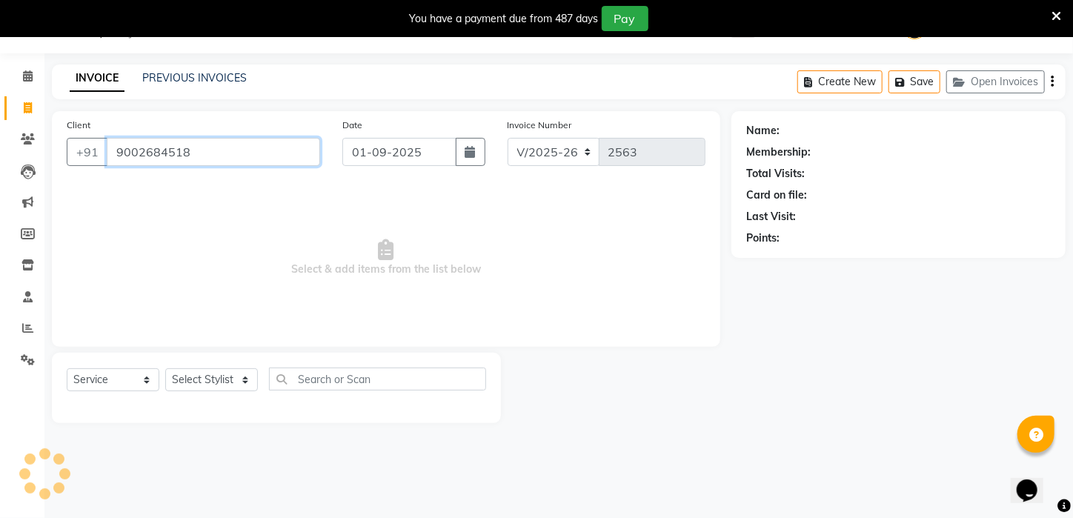
type input "9002684518"
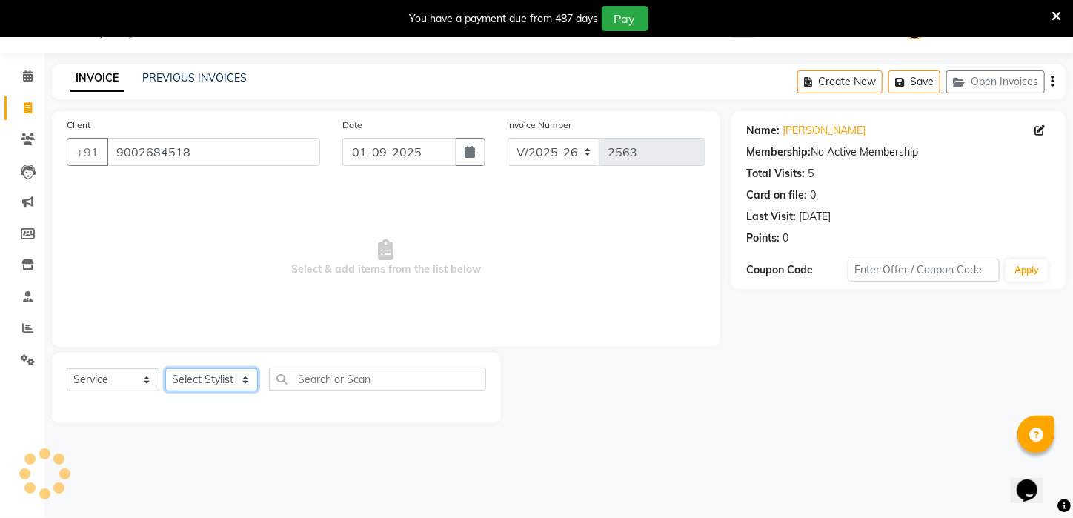
click at [242, 381] on select "Select Stylist [PERSON_NAME] [PERSON_NAME] DEEPIKA [PERSON_NAME] [PERSON_NAME] …" at bounding box center [211, 379] width 93 height 23
select select "25302"
click at [165, 368] on select "Select Stylist [PERSON_NAME] [PERSON_NAME] DEEPIKA [PERSON_NAME] [PERSON_NAME] …" at bounding box center [211, 379] width 93 height 23
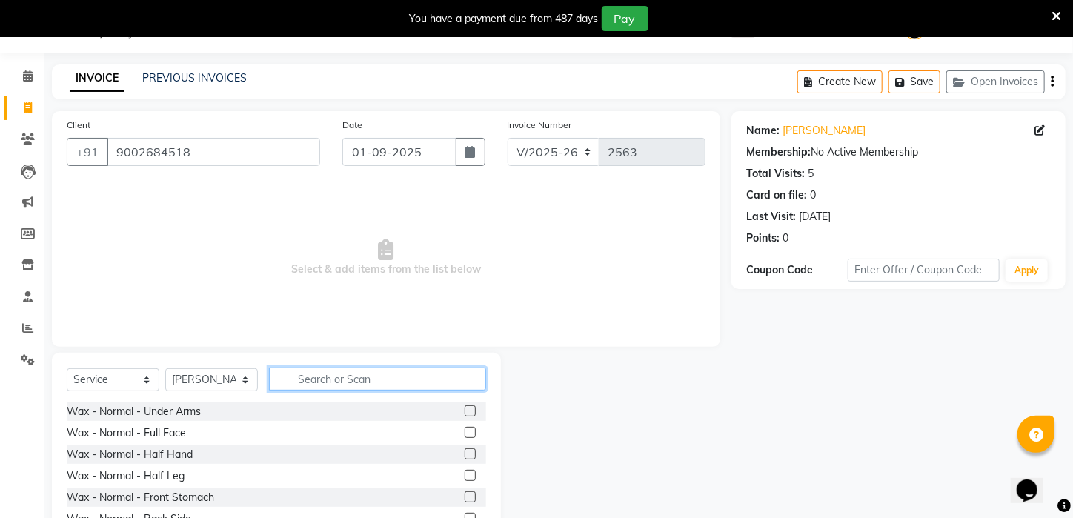
click at [314, 381] on input "text" at bounding box center [377, 379] width 217 height 23
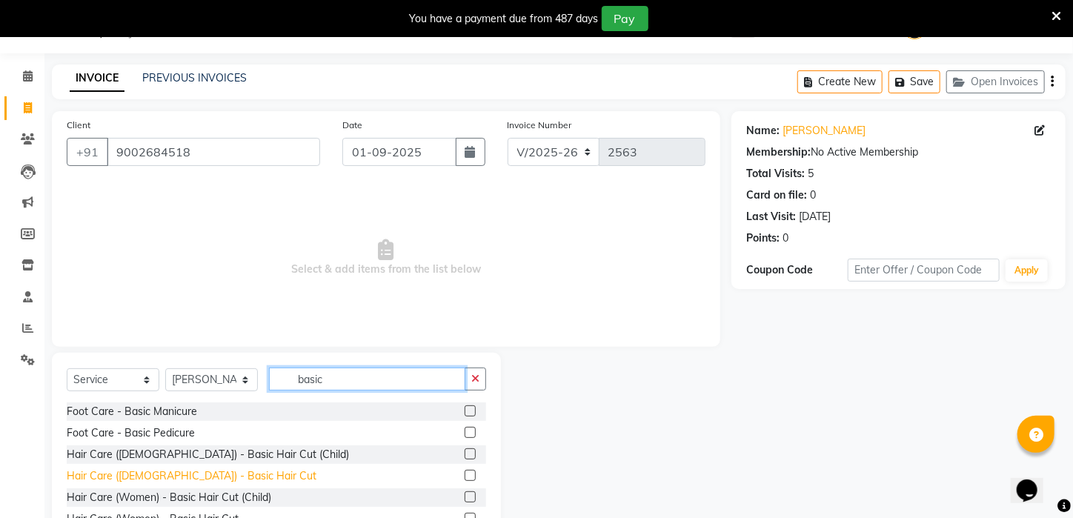
type input "basic"
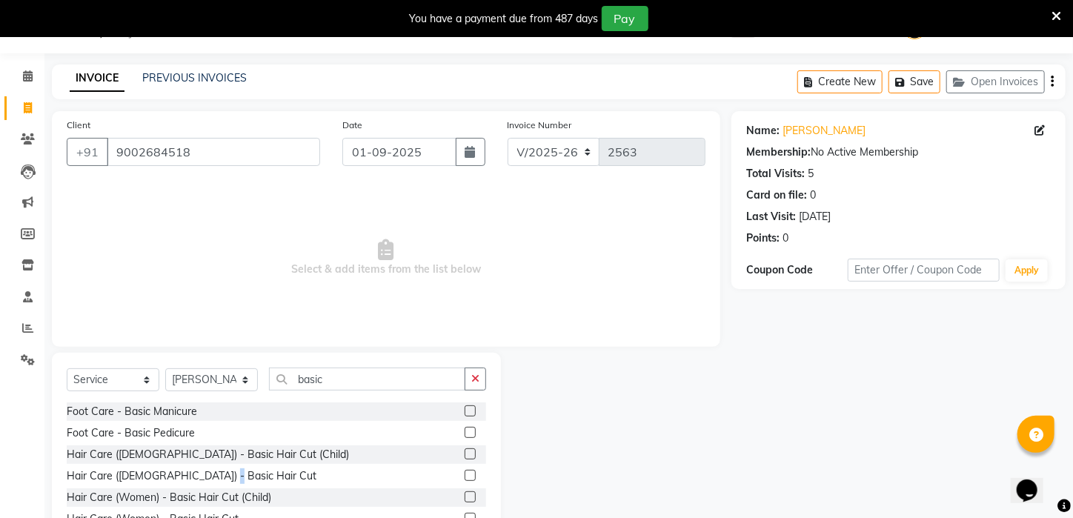
drag, startPoint x: 205, startPoint y: 475, endPoint x: 311, endPoint y: 446, distance: 110.1
click at [206, 474] on div "Hair Care ([DEMOGRAPHIC_DATA]) - Basic Hair Cut" at bounding box center [192, 477] width 250 height 16
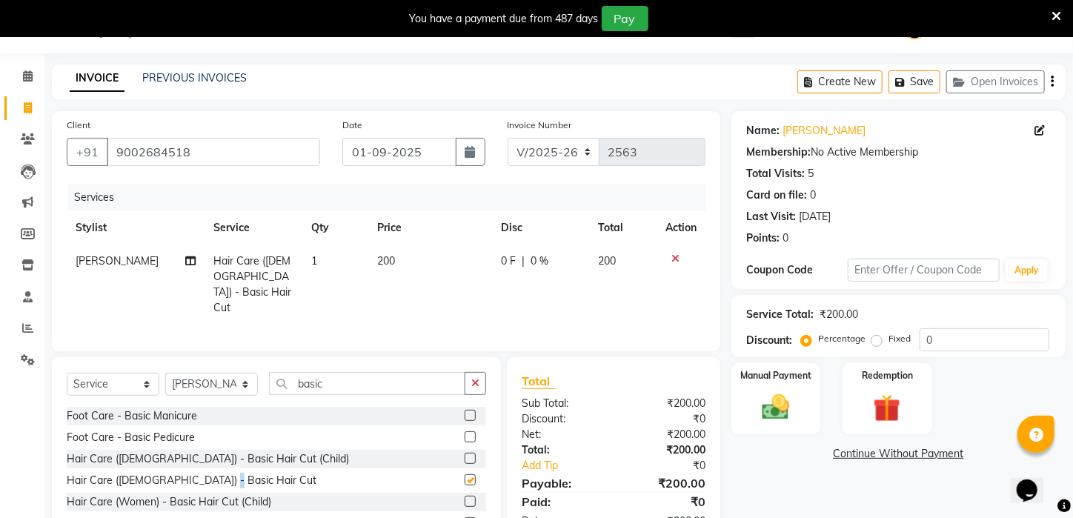
checkbox input "false"
click at [810, 406] on div "Manual Payment" at bounding box center [776, 399] width 93 height 74
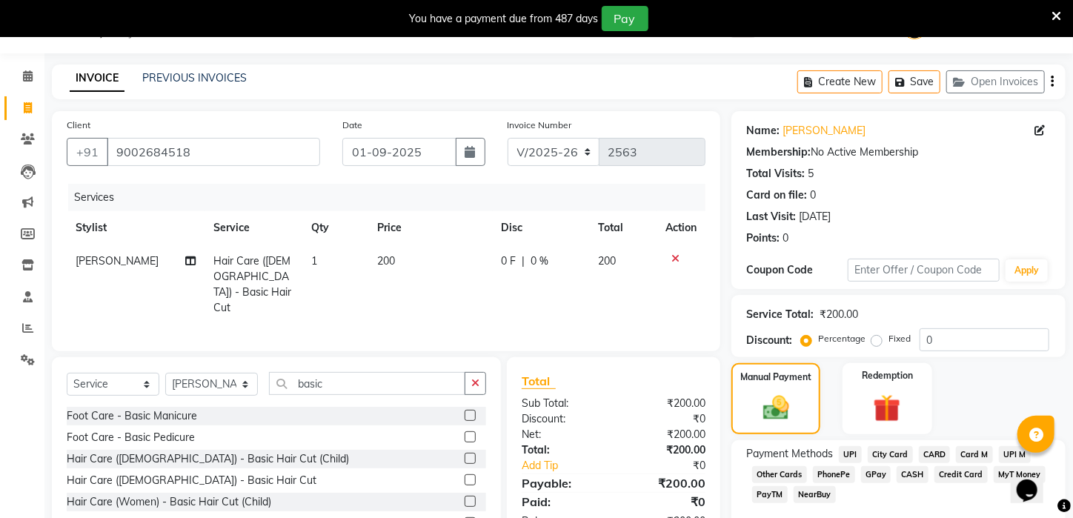
click at [913, 483] on span "CASH" at bounding box center [913, 474] width 32 height 17
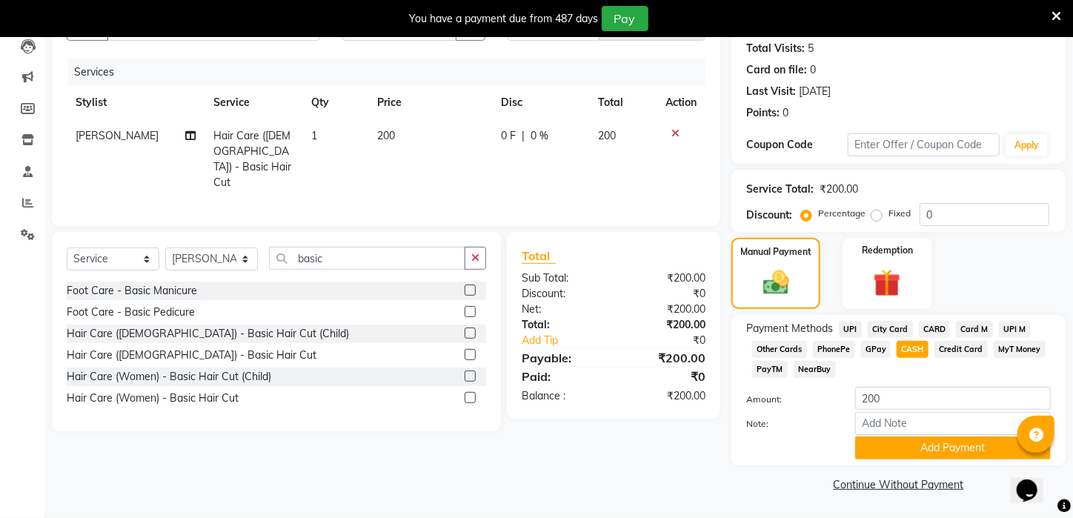
drag, startPoint x: 908, startPoint y: 452, endPoint x: 911, endPoint y: 468, distance: 15.8
click at [908, 452] on button "Add Payment" at bounding box center [954, 448] width 196 height 23
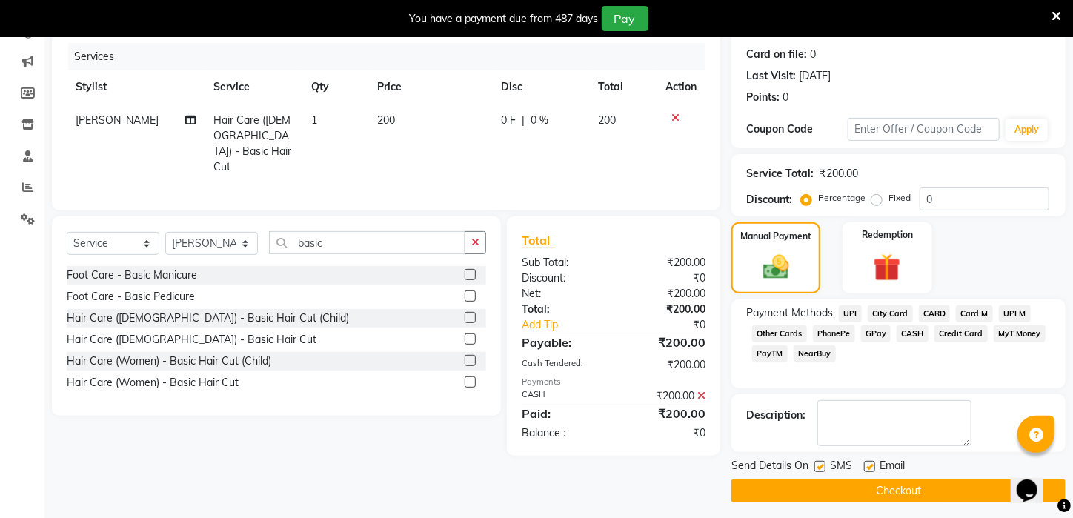
click at [913, 503] on button "Checkout" at bounding box center [899, 491] width 334 height 23
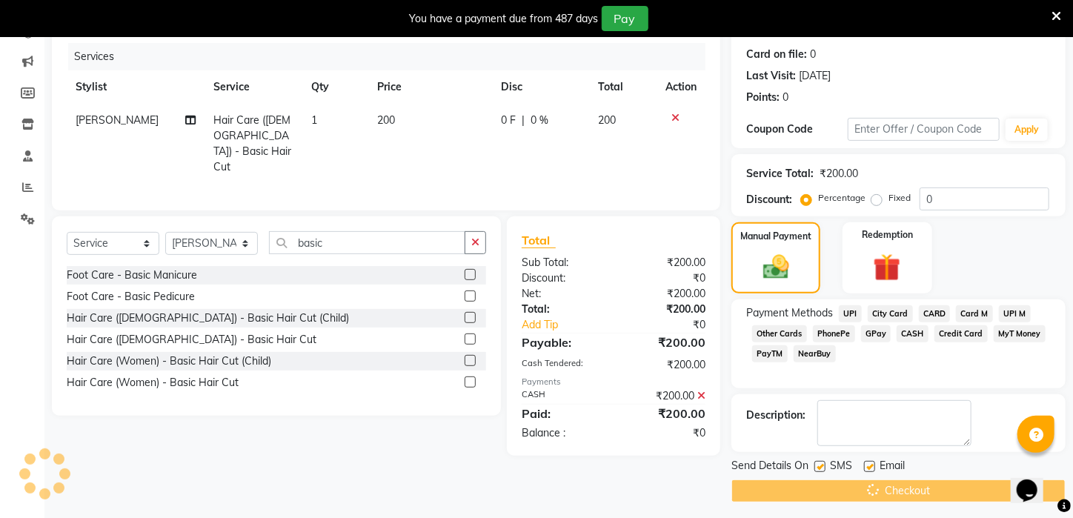
scroll to position [0, 0]
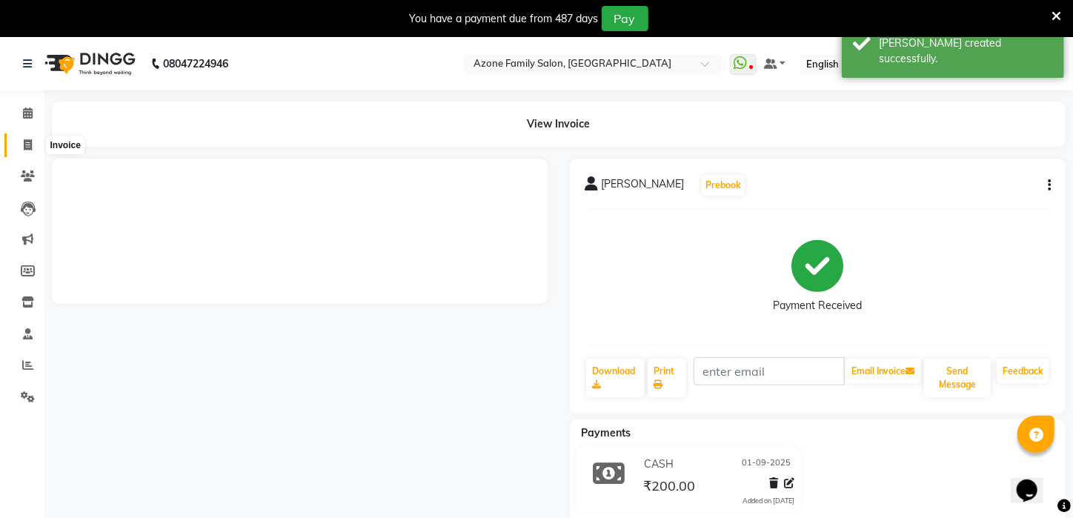
click at [32, 149] on span at bounding box center [28, 145] width 26 height 17
select select "service"
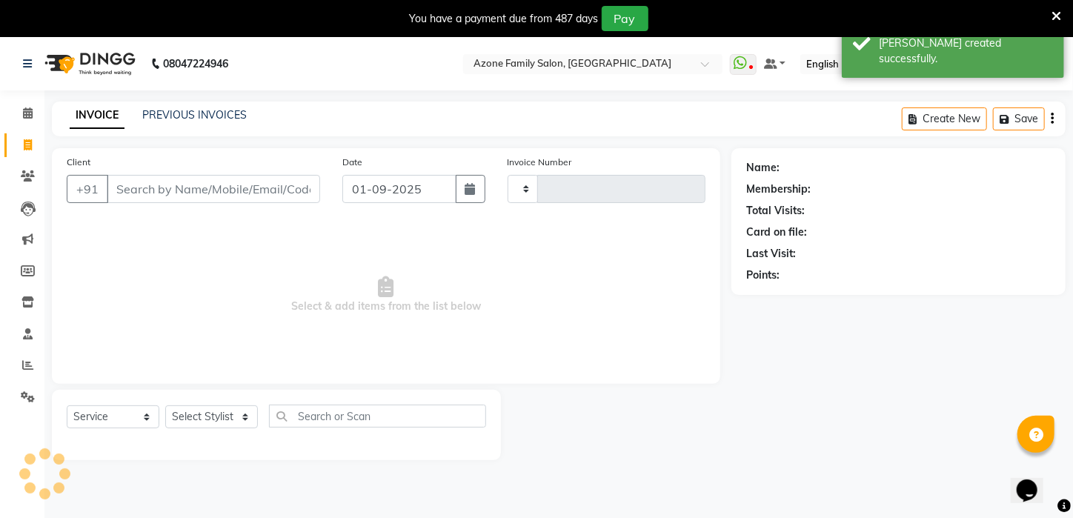
scroll to position [37, 0]
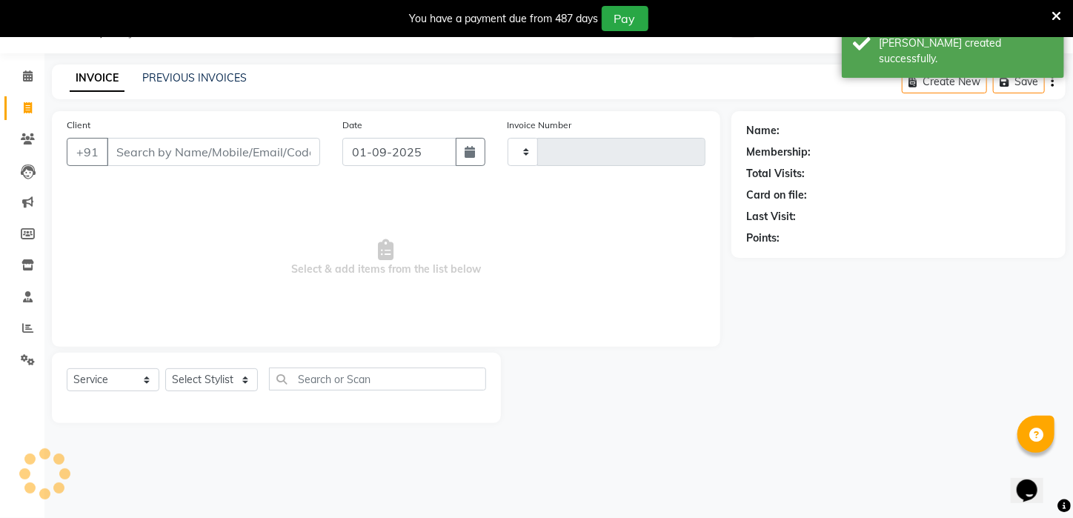
type input "2564"
select select "4296"
click at [214, 88] on div "INVOICE PREVIOUS INVOICES Create New Save Open Invoices" at bounding box center [559, 81] width 1014 height 35
click at [214, 79] on link "PREVIOUS INVOICES" at bounding box center [194, 77] width 105 height 13
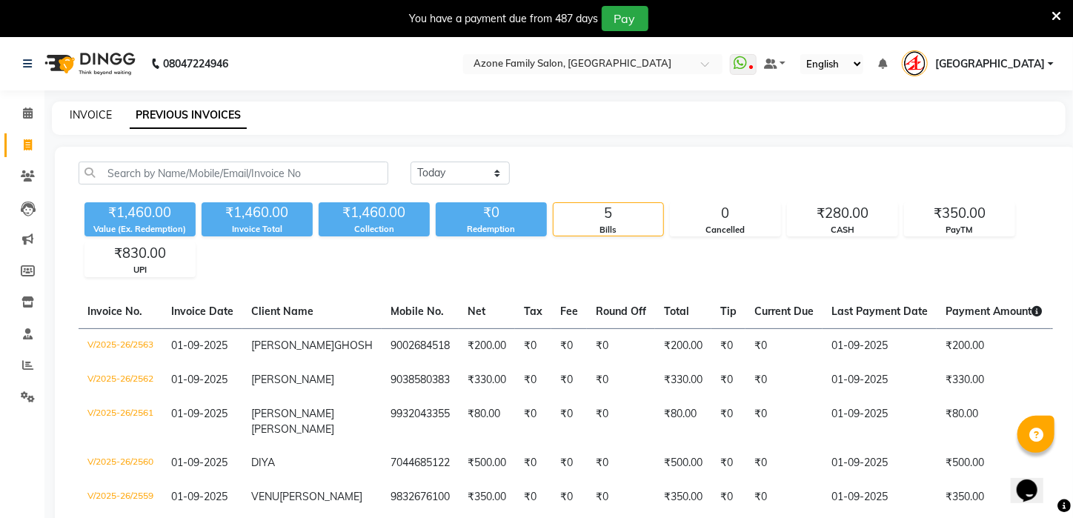
click at [86, 116] on link "INVOICE" at bounding box center [91, 114] width 42 height 13
select select "service"
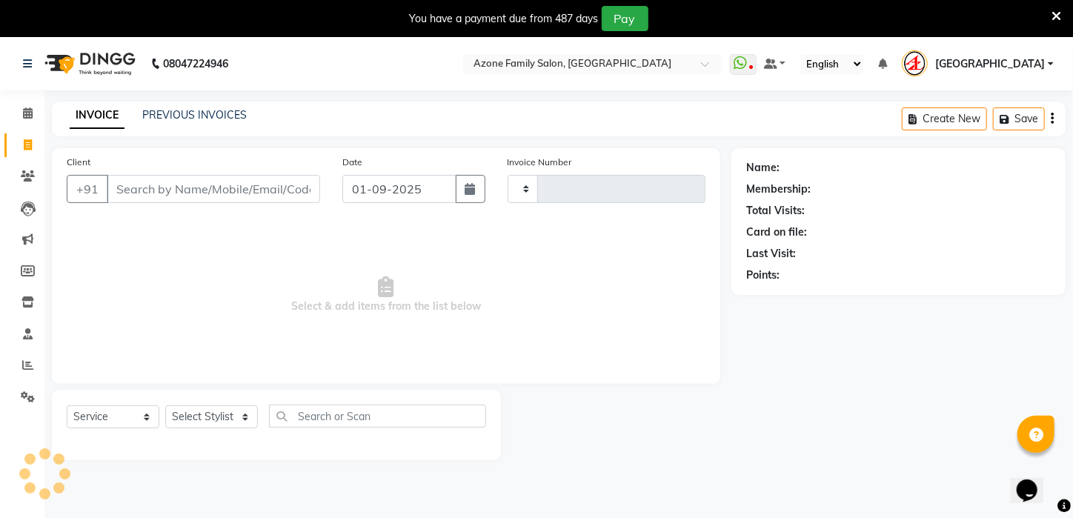
scroll to position [37, 0]
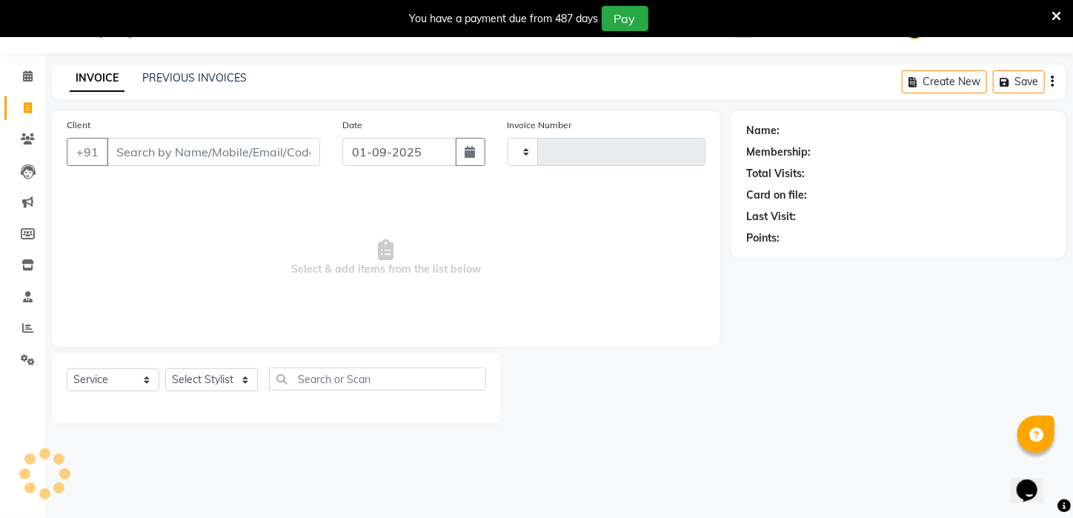
type input "2564"
select select "4296"
